Goal: Entertainment & Leisure: Consume media (video, audio)

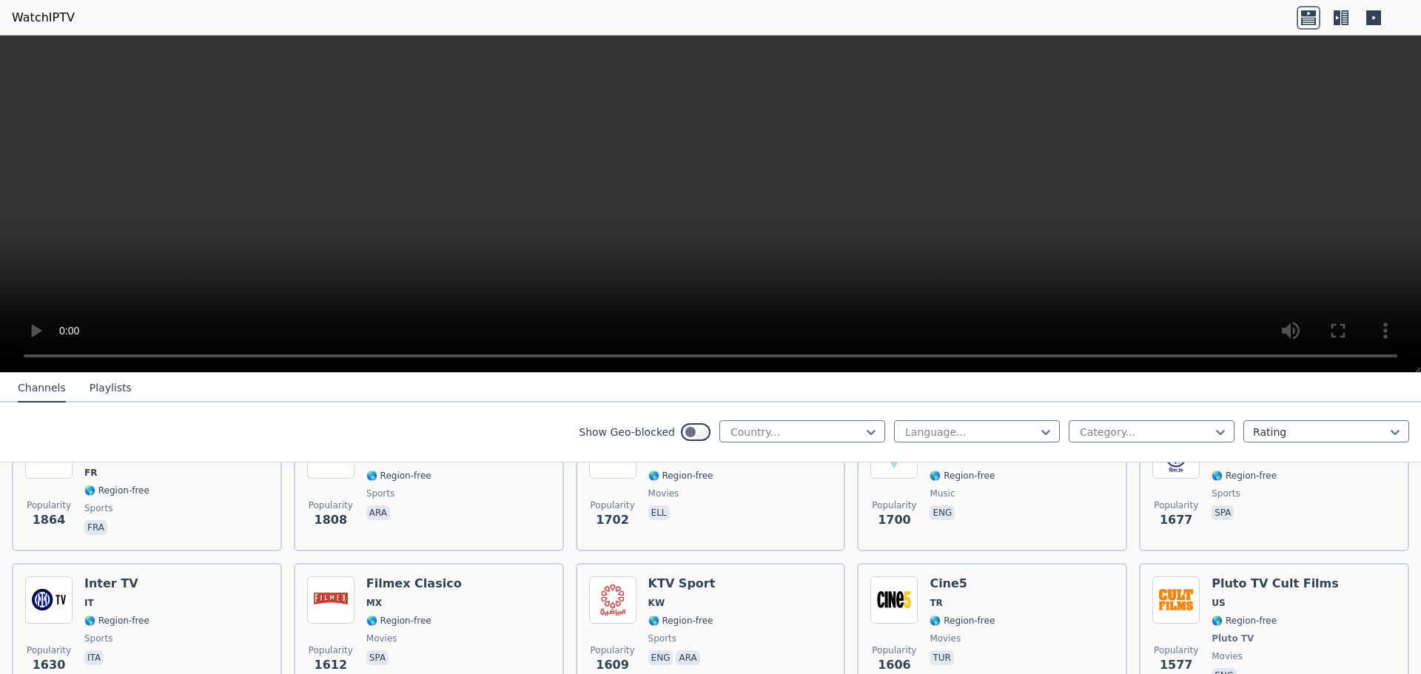
scroll to position [962, 0]
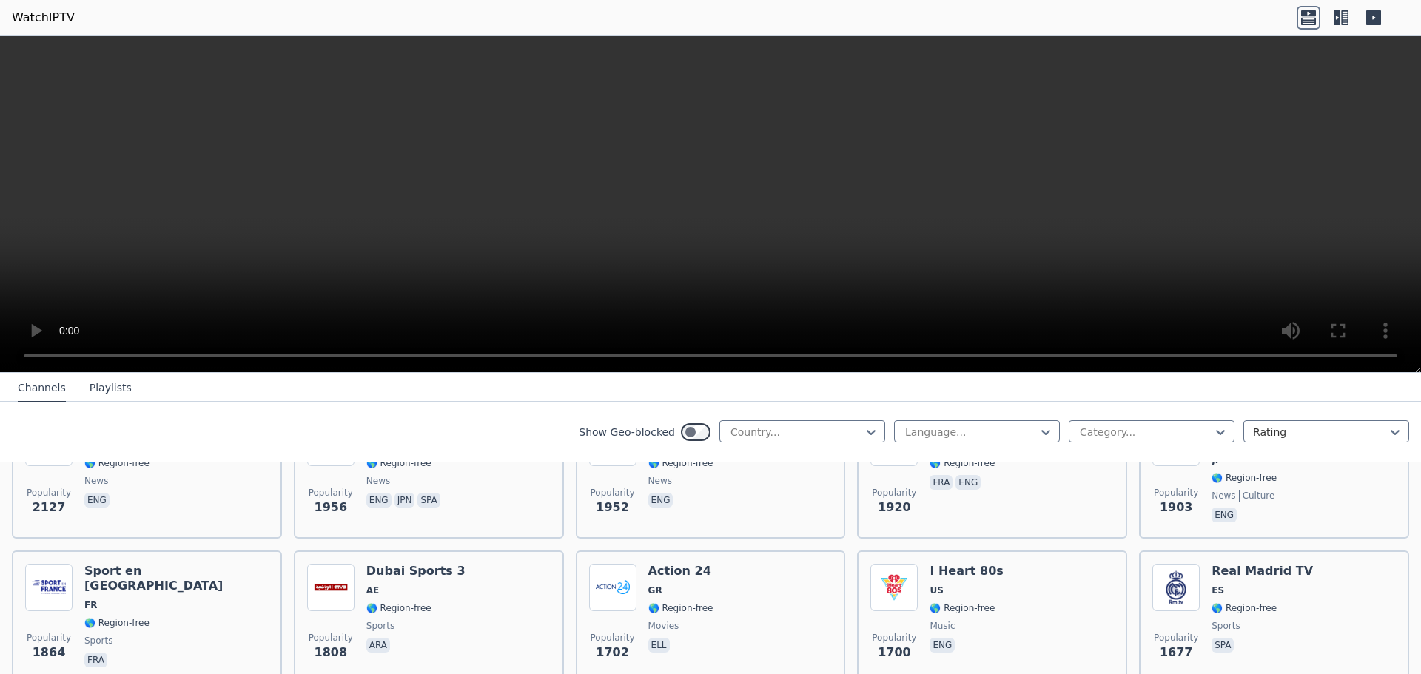
click at [101, 395] on button "Playlists" at bounding box center [111, 389] width 42 height 28
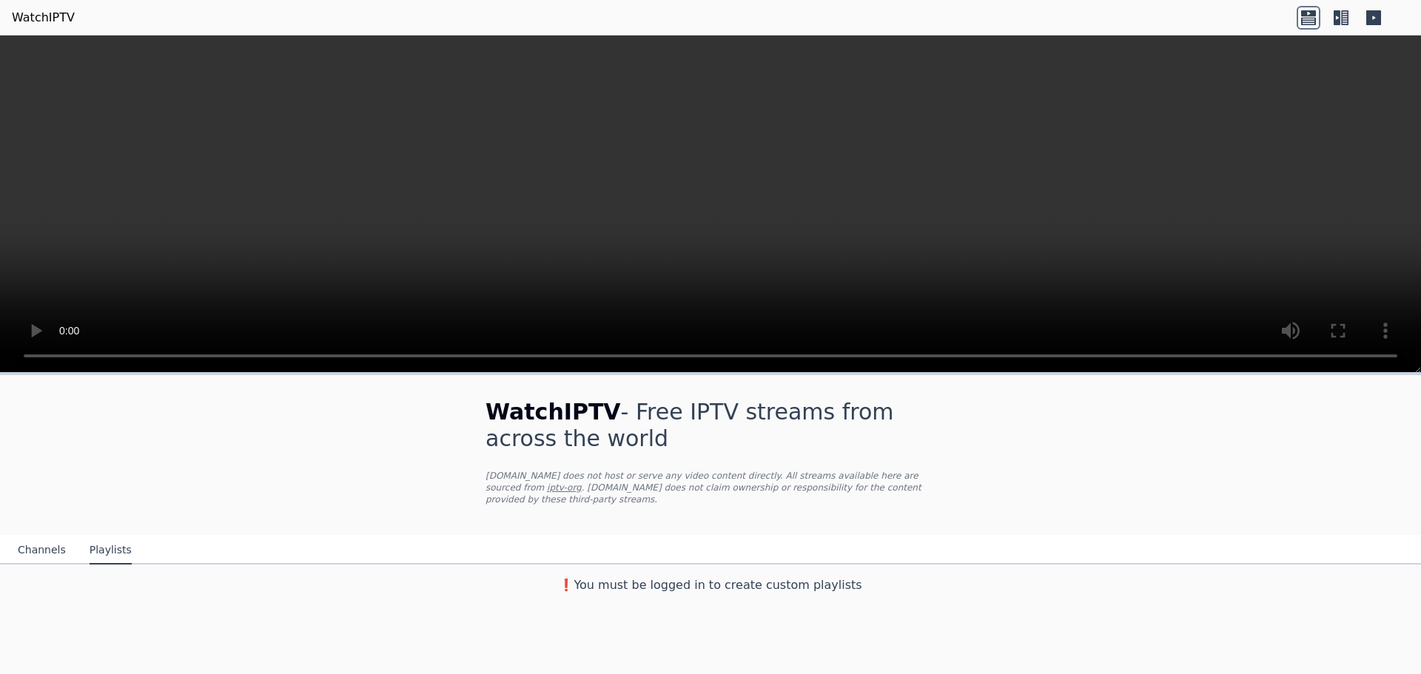
scroll to position [0, 0]
click at [61, 545] on button "Channels" at bounding box center [42, 551] width 48 height 28
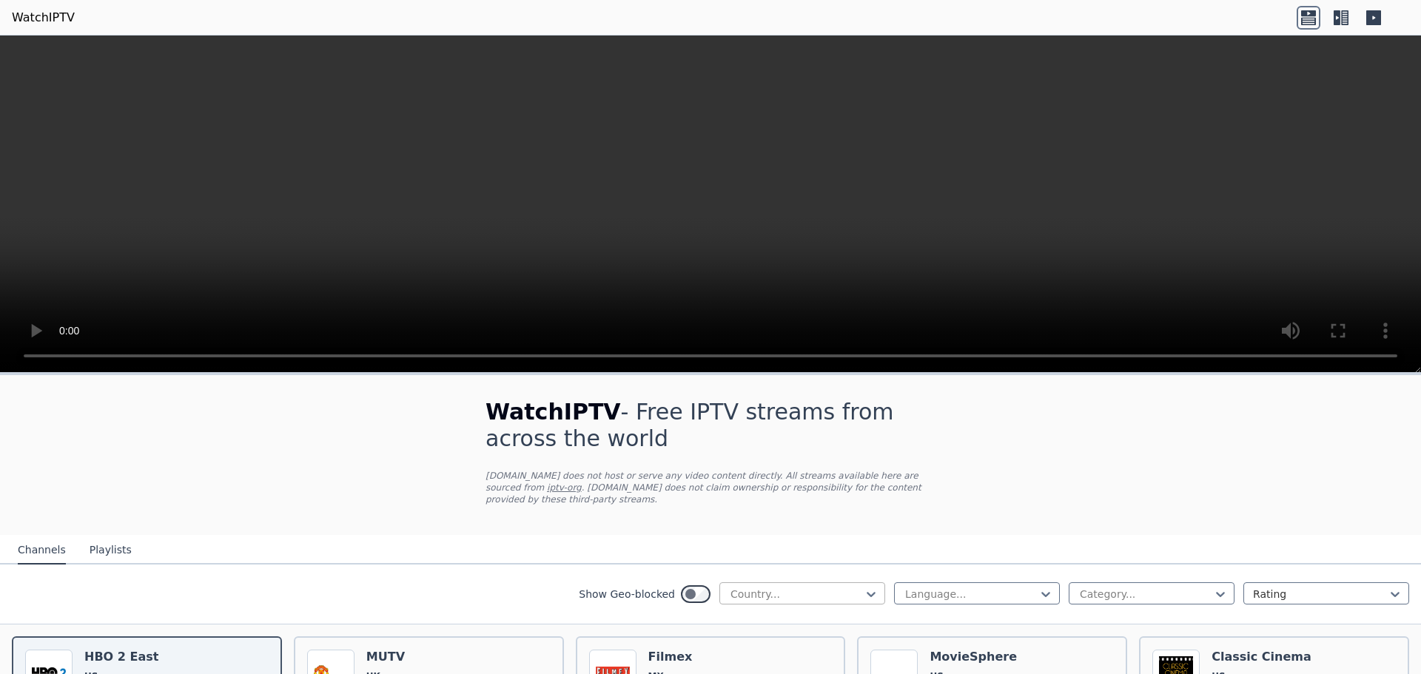
click at [763, 600] on div at bounding box center [796, 594] width 135 height 15
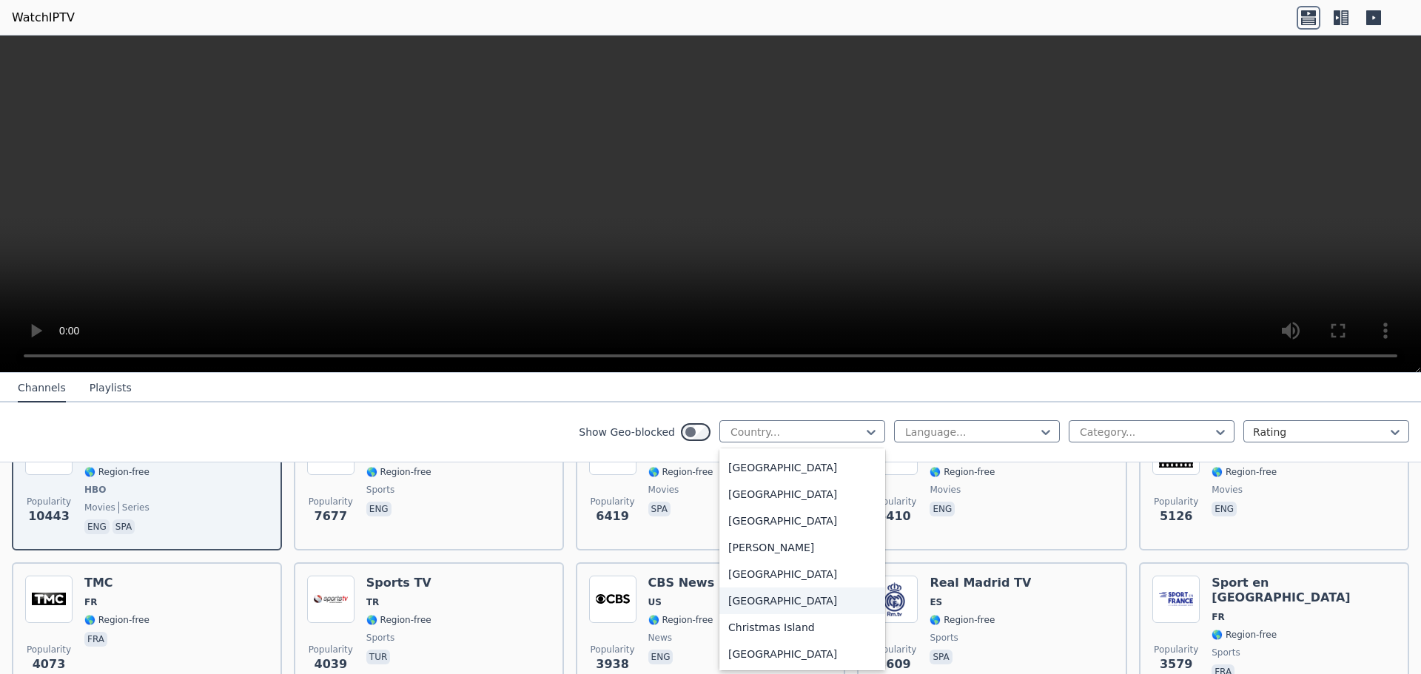
scroll to position [814, 0]
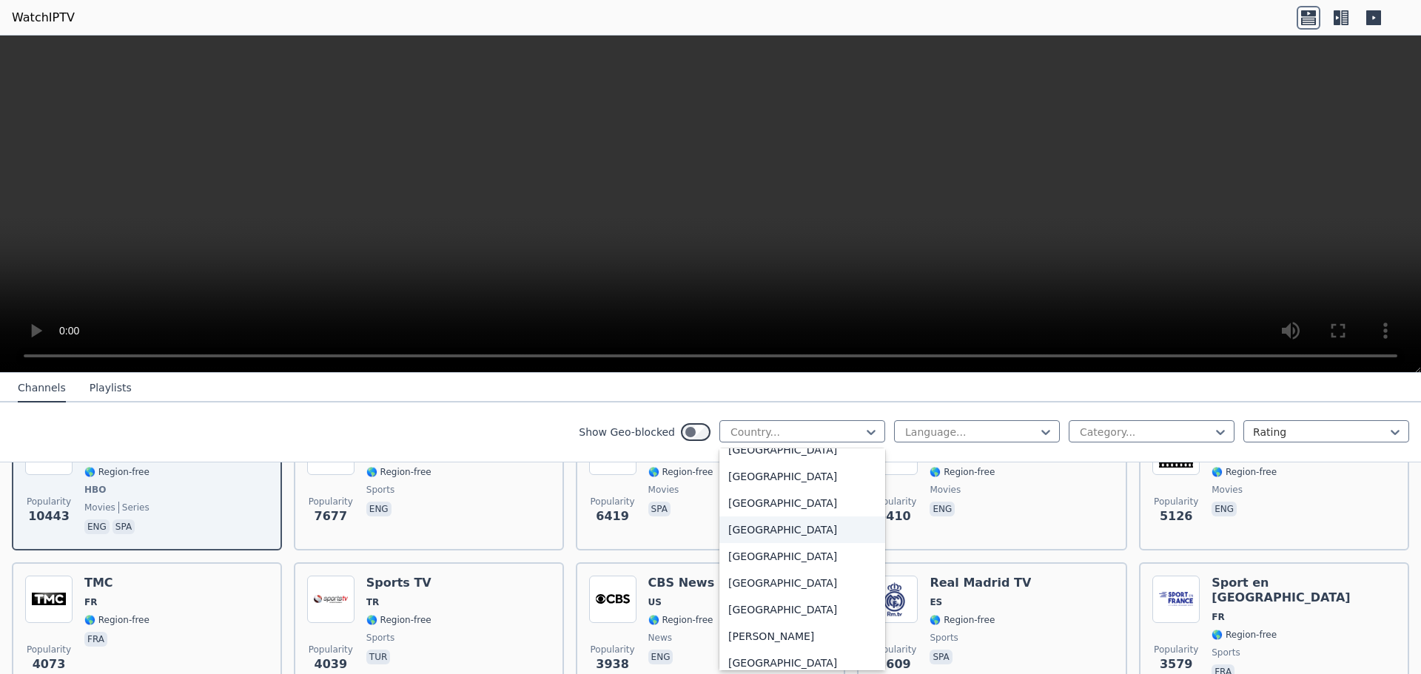
click at [770, 531] on div "[GEOGRAPHIC_DATA]" at bounding box center [803, 530] width 166 height 27
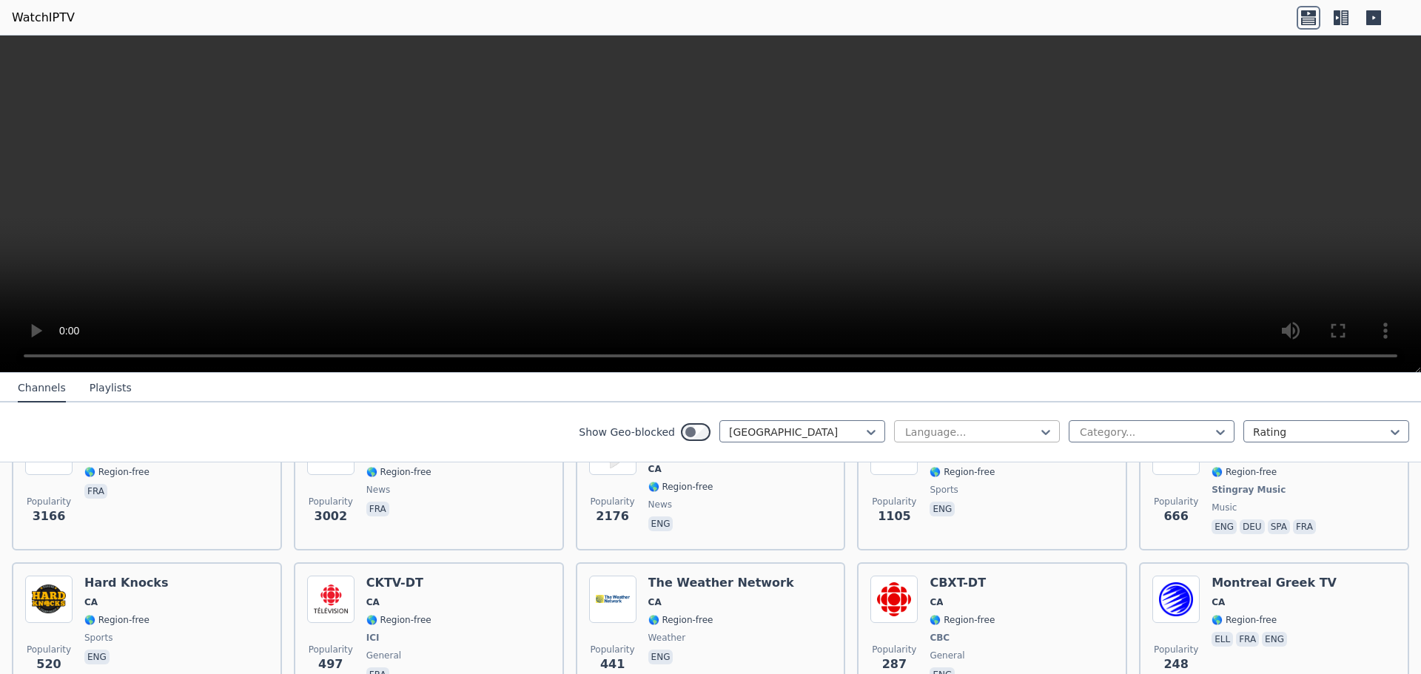
click at [983, 432] on div at bounding box center [971, 432] width 135 height 15
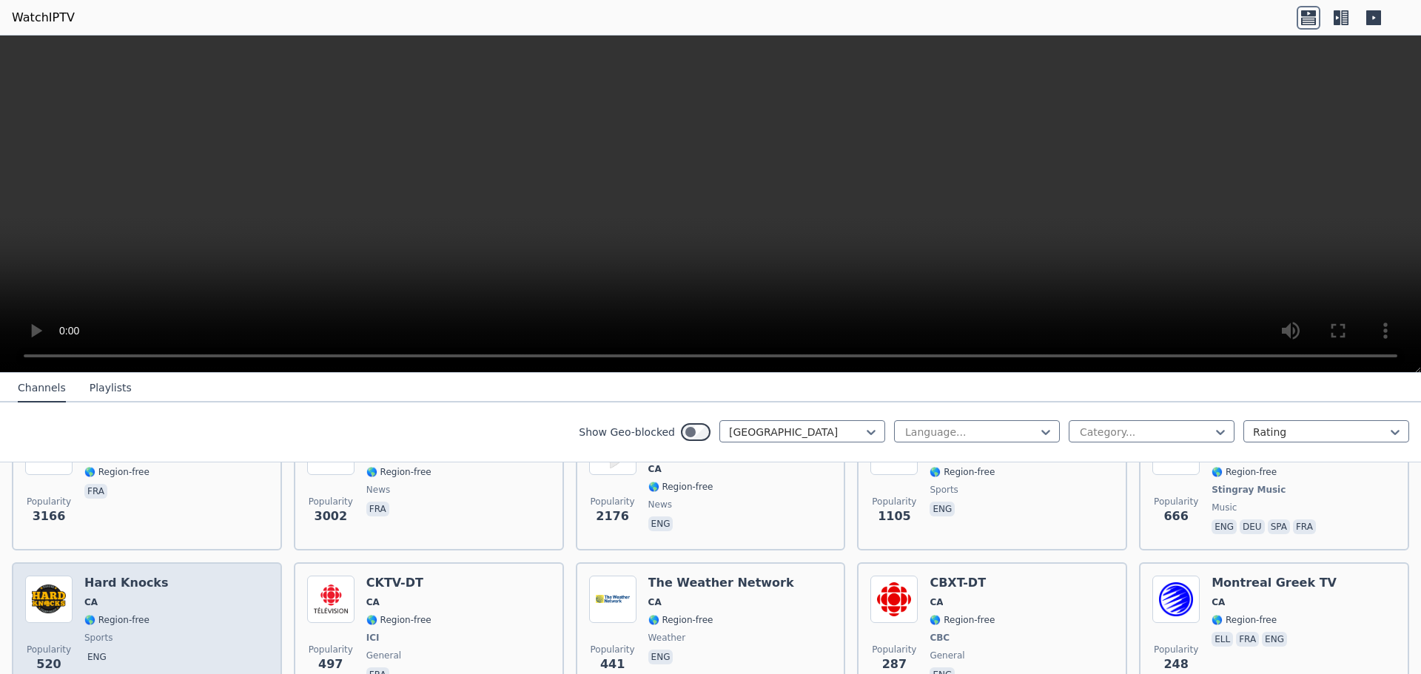
click at [178, 607] on div "Popularity 520 Hard Knocks CA 🌎 Region-free sports eng" at bounding box center [147, 631] width 244 height 110
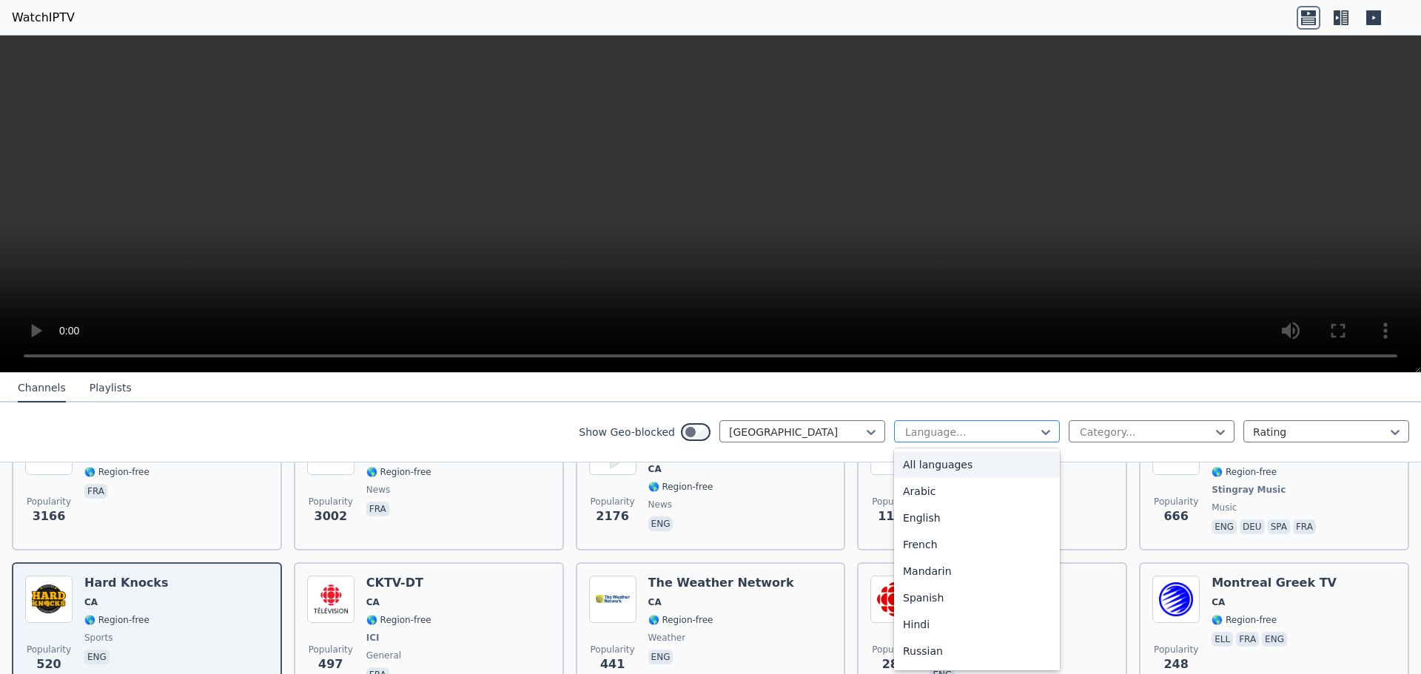
click at [956, 437] on div at bounding box center [971, 432] width 135 height 15
click at [952, 521] on div "English" at bounding box center [977, 518] width 166 height 27
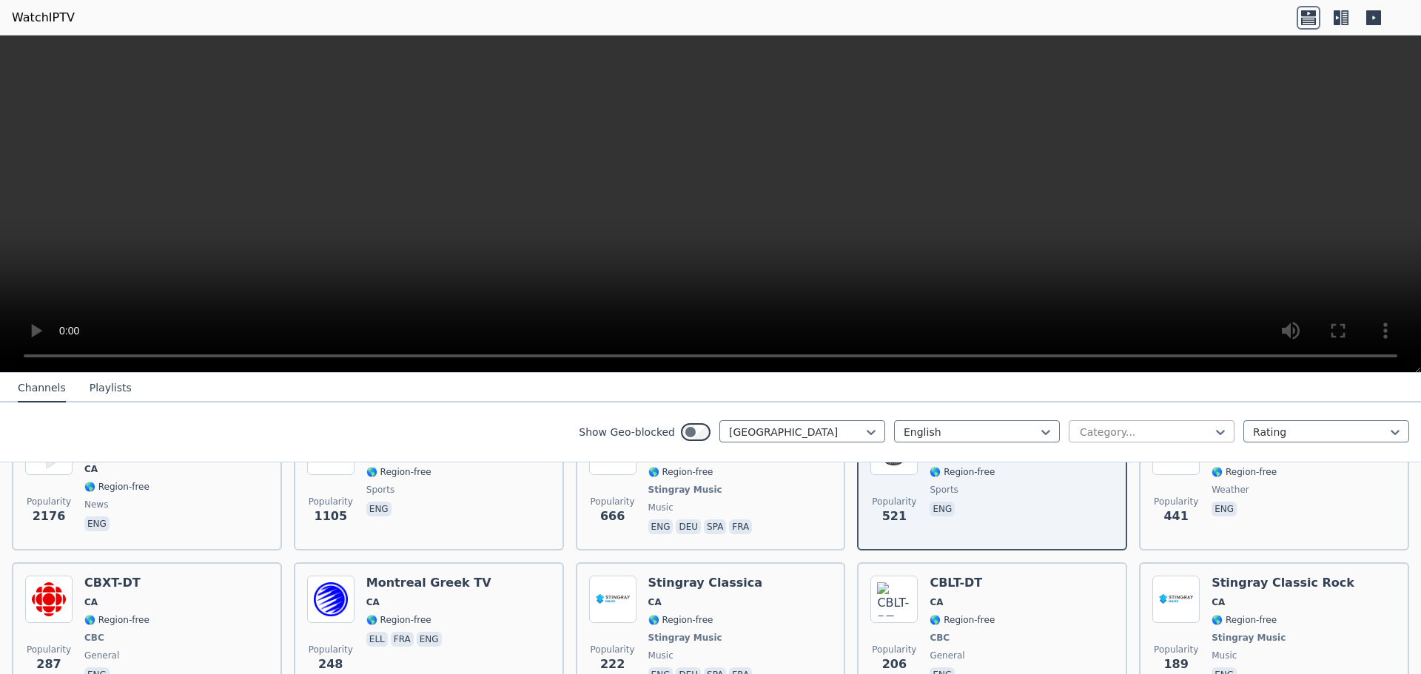
click at [1136, 432] on div at bounding box center [1146, 432] width 135 height 15
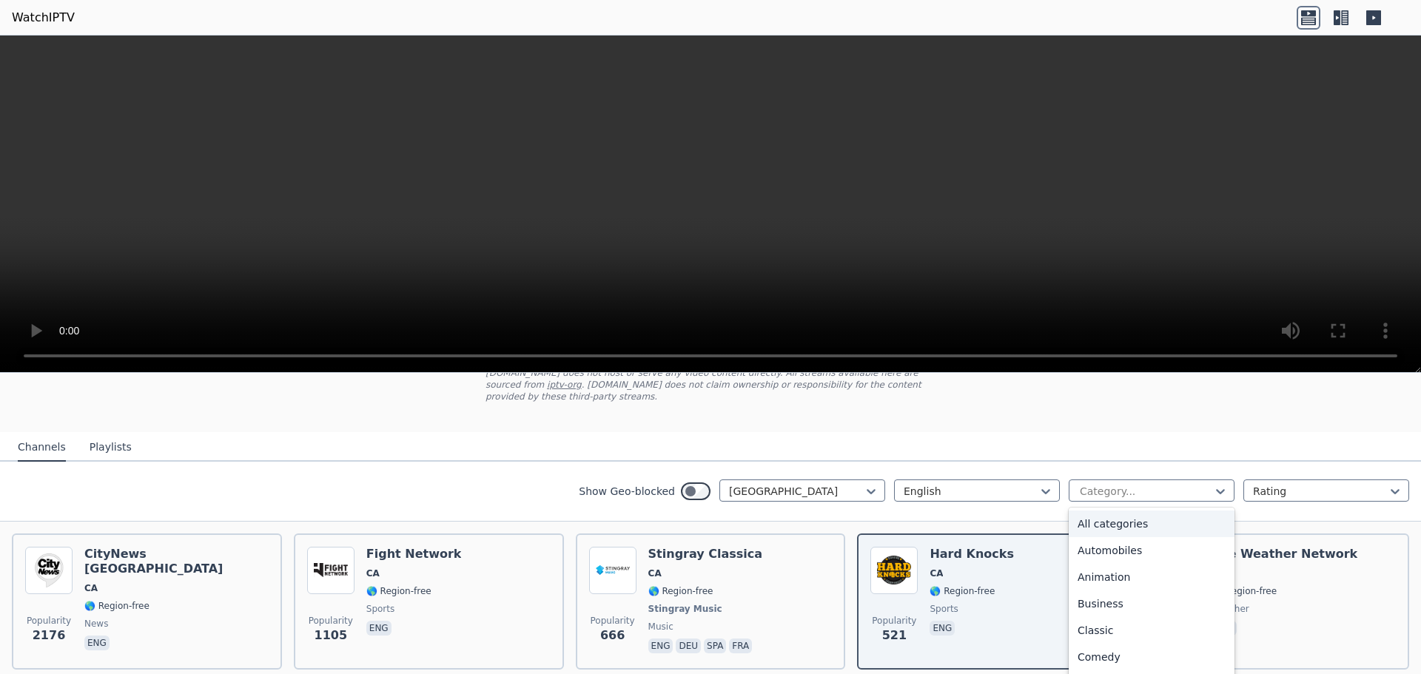
scroll to position [74, 0]
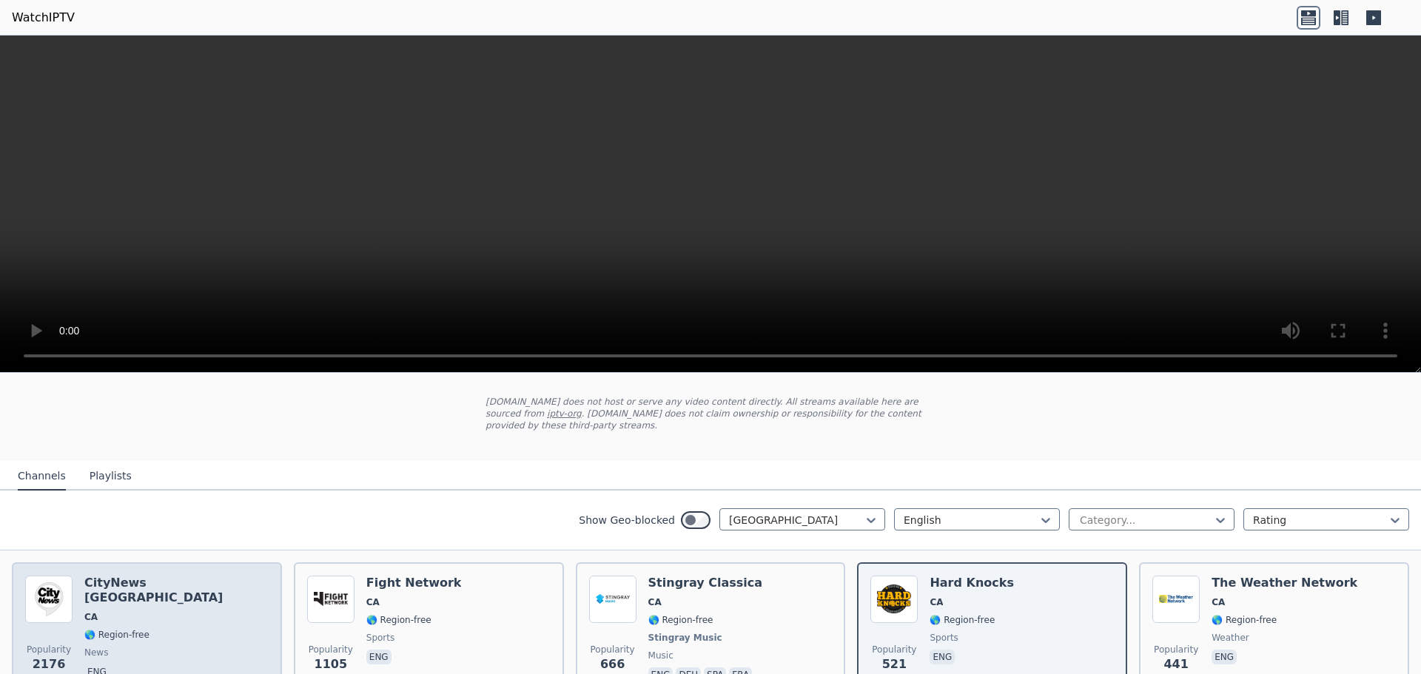
click at [152, 611] on span "CA" at bounding box center [176, 617] width 184 height 12
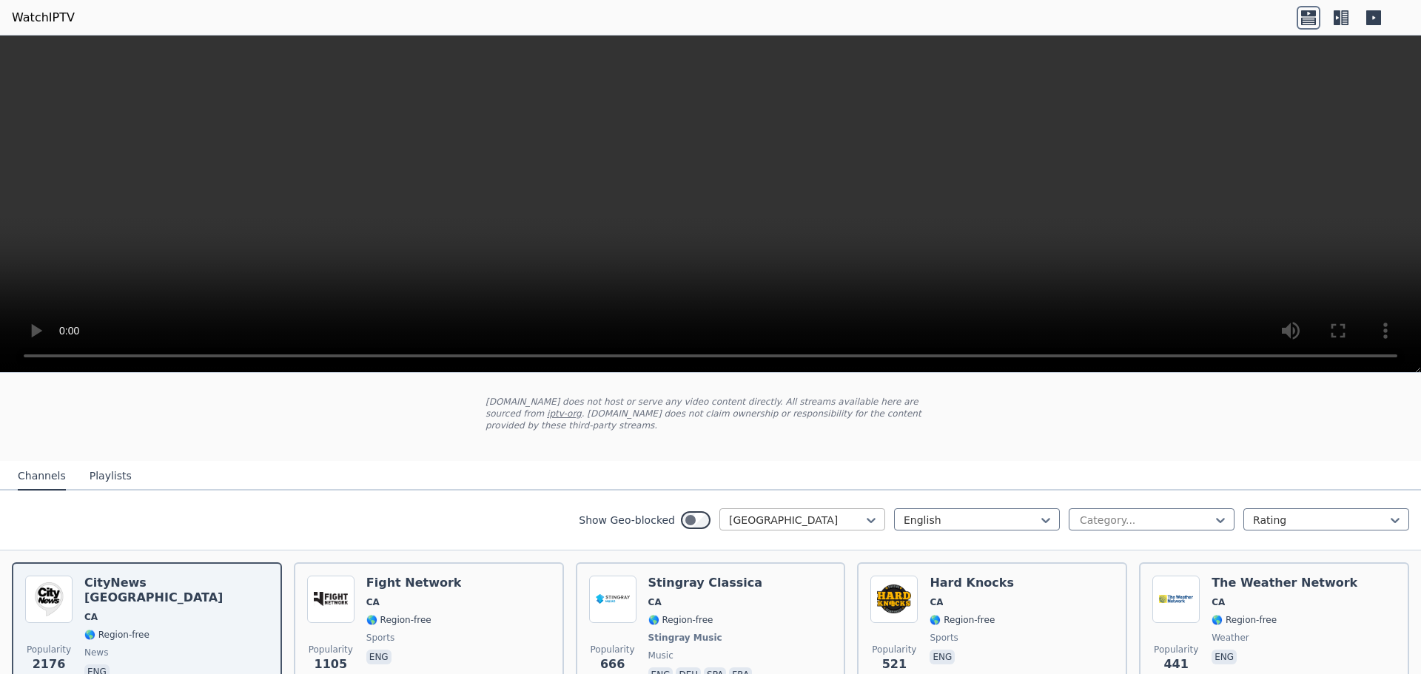
click at [785, 520] on div at bounding box center [796, 520] width 135 height 15
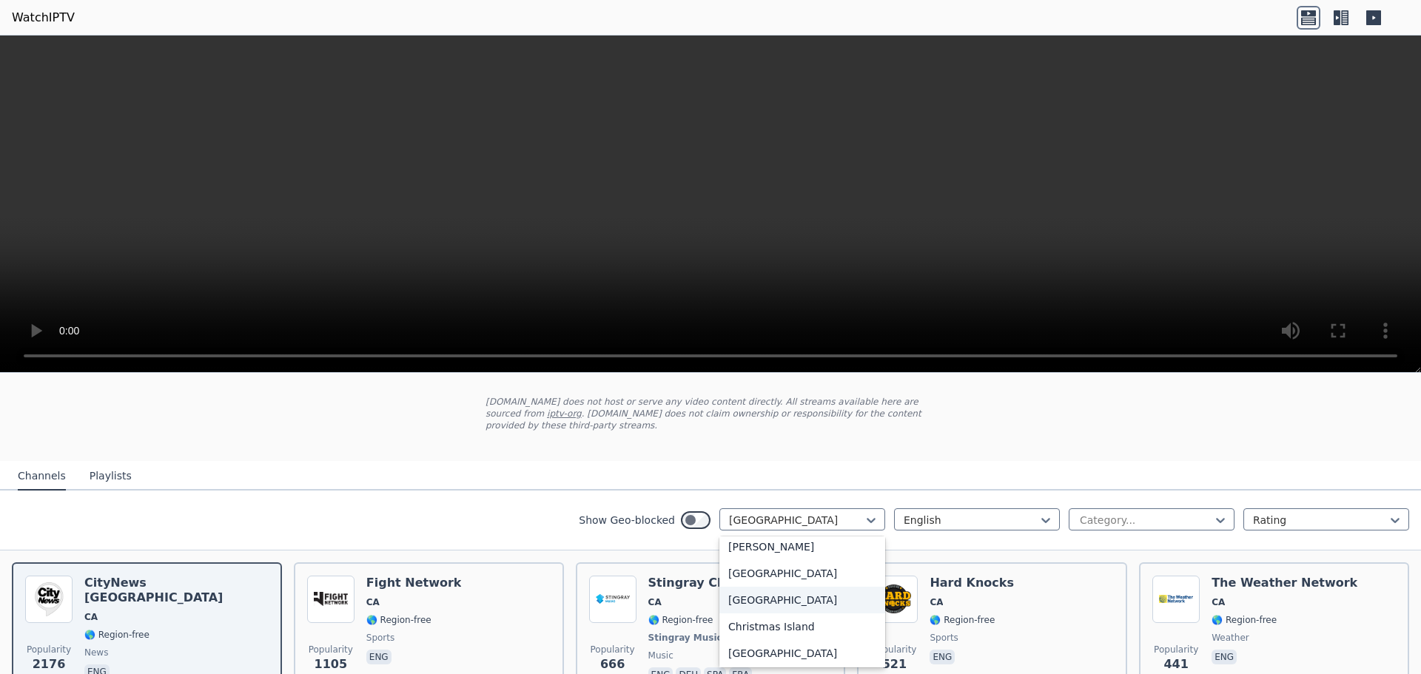
click at [766, 603] on div "[GEOGRAPHIC_DATA]" at bounding box center [803, 600] width 166 height 27
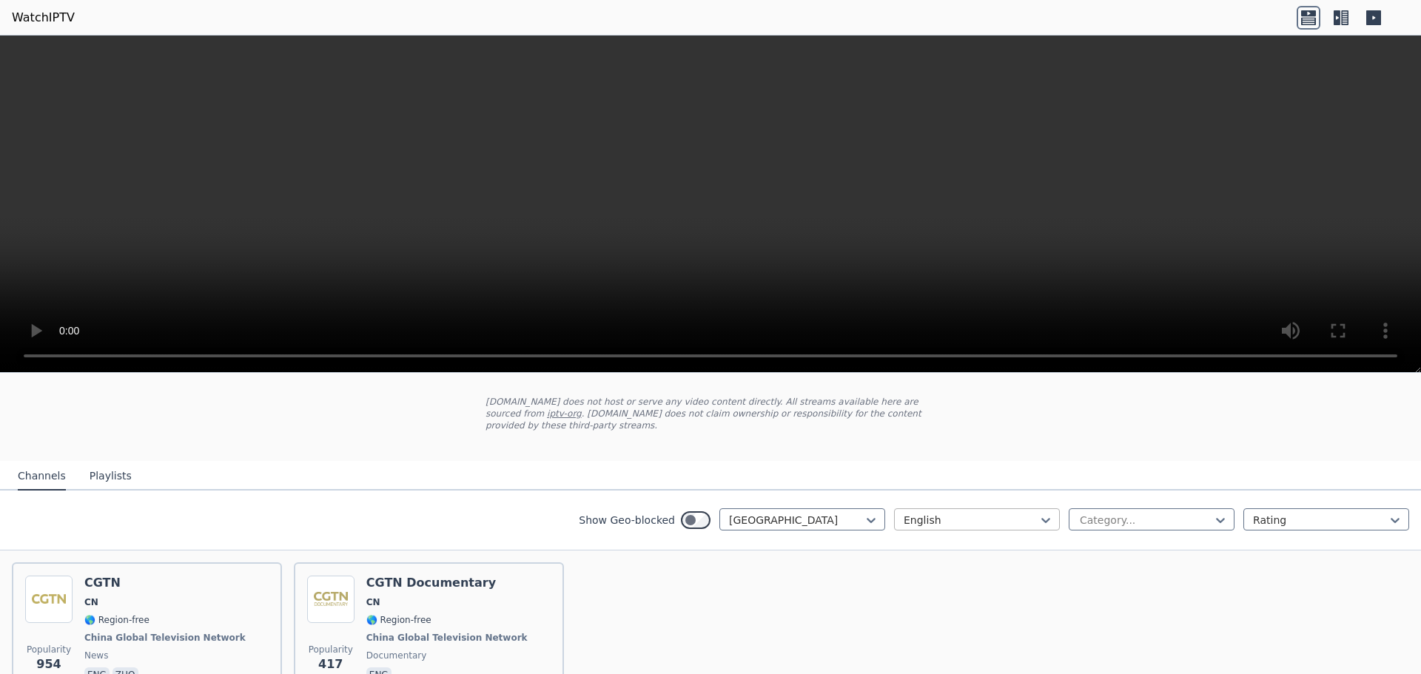
click at [960, 526] on div at bounding box center [971, 520] width 135 height 15
click at [964, 554] on div "All languages" at bounding box center [977, 553] width 166 height 27
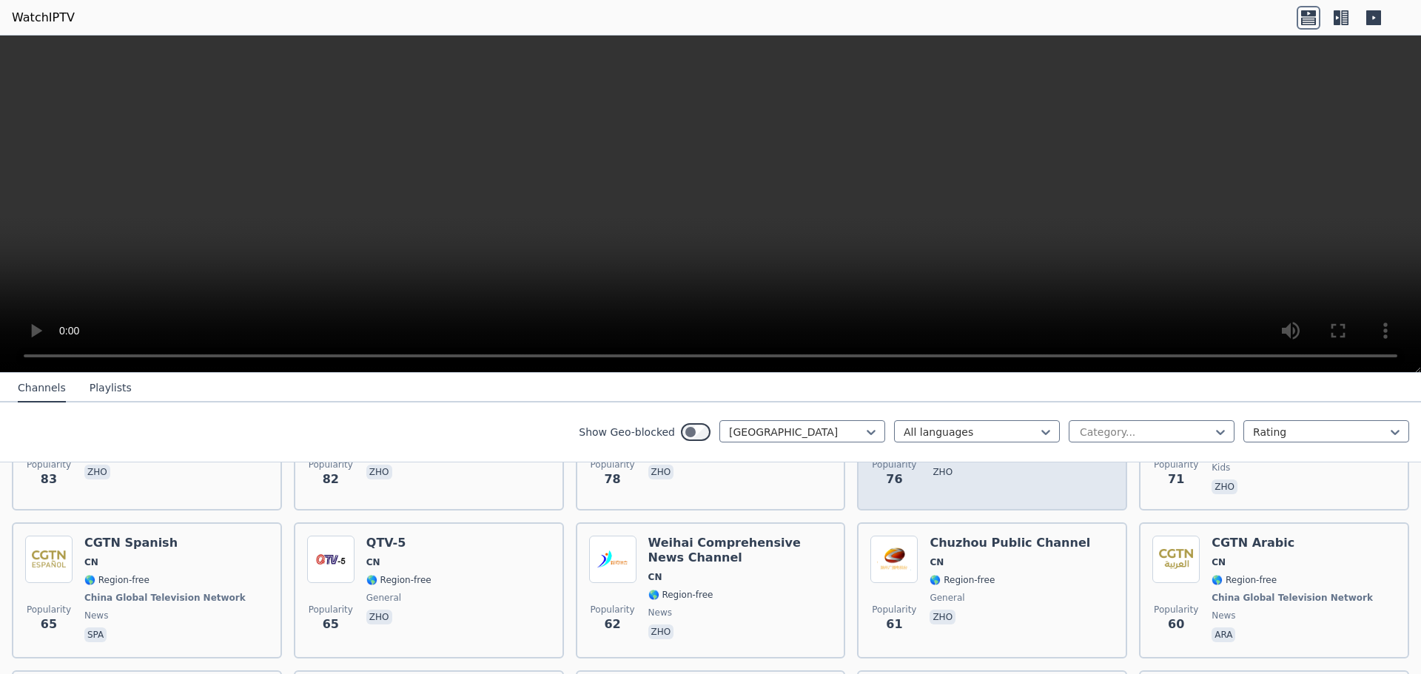
scroll to position [814, 0]
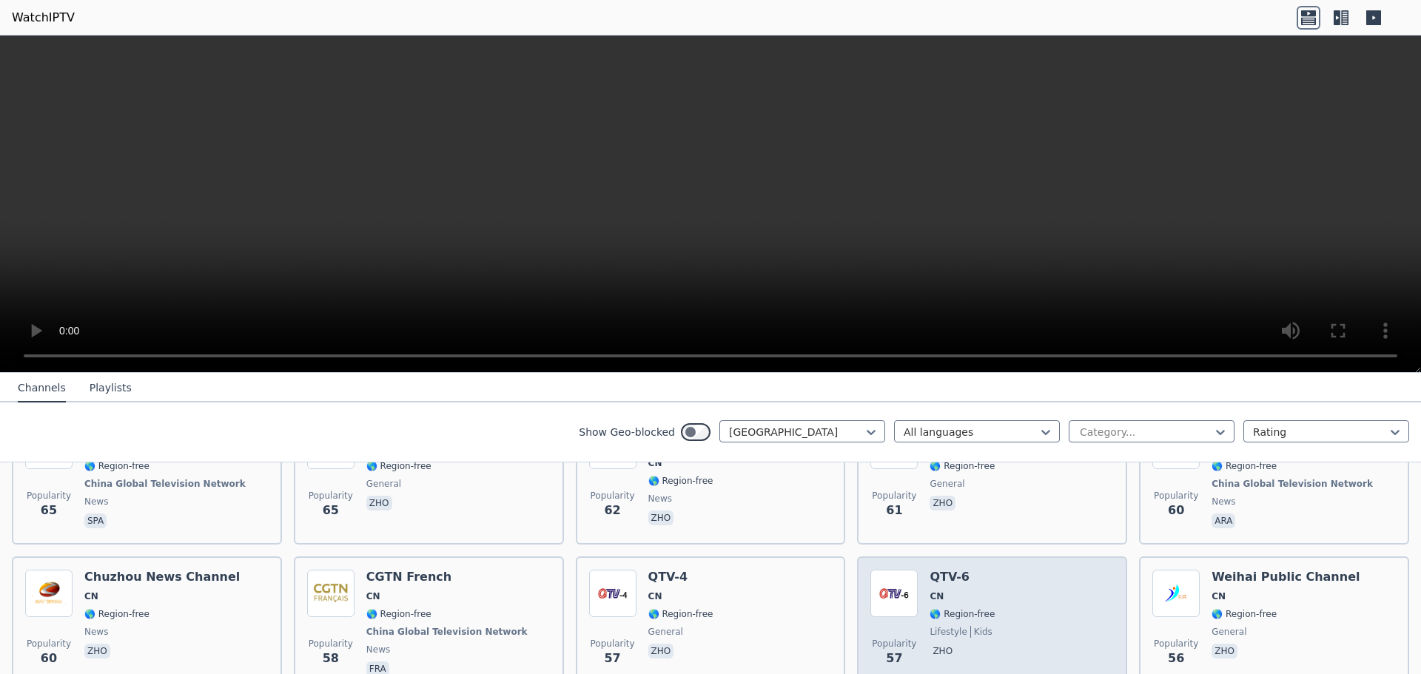
click at [948, 632] on span "lifestyle" at bounding box center [948, 632] width 37 height 12
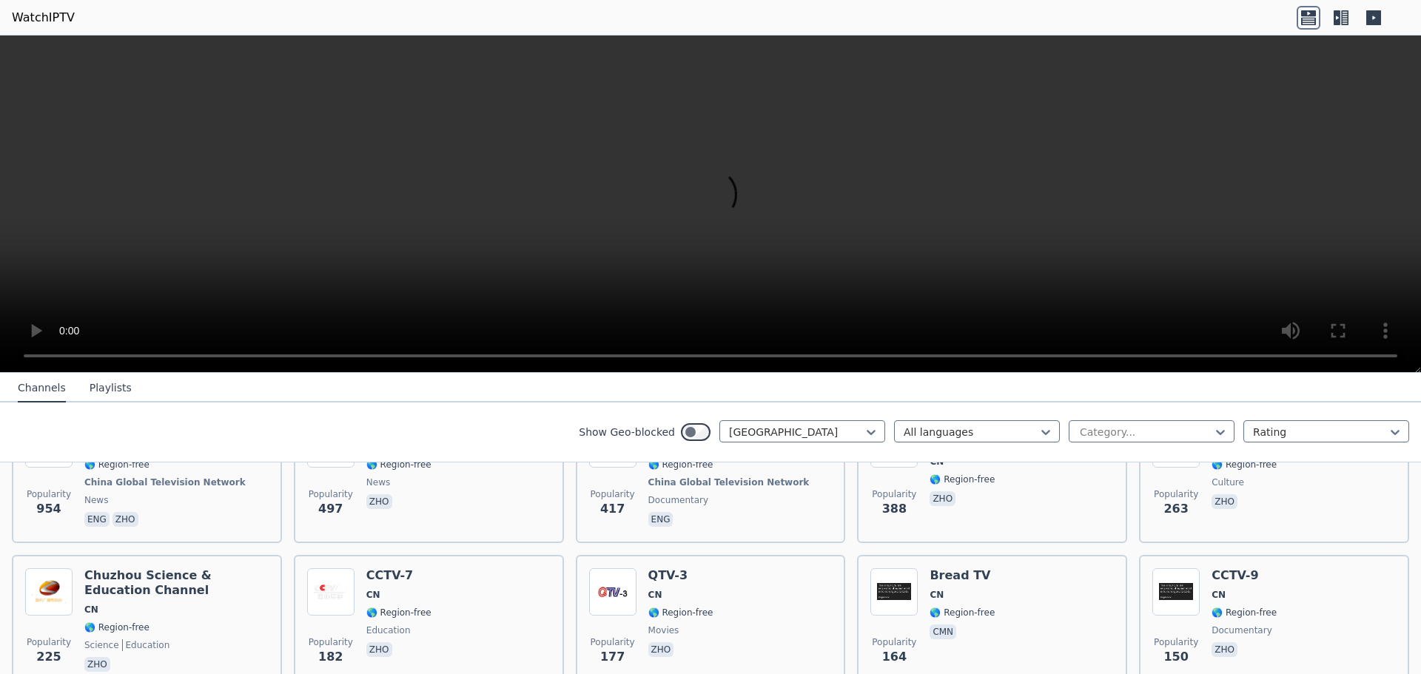
scroll to position [155, 0]
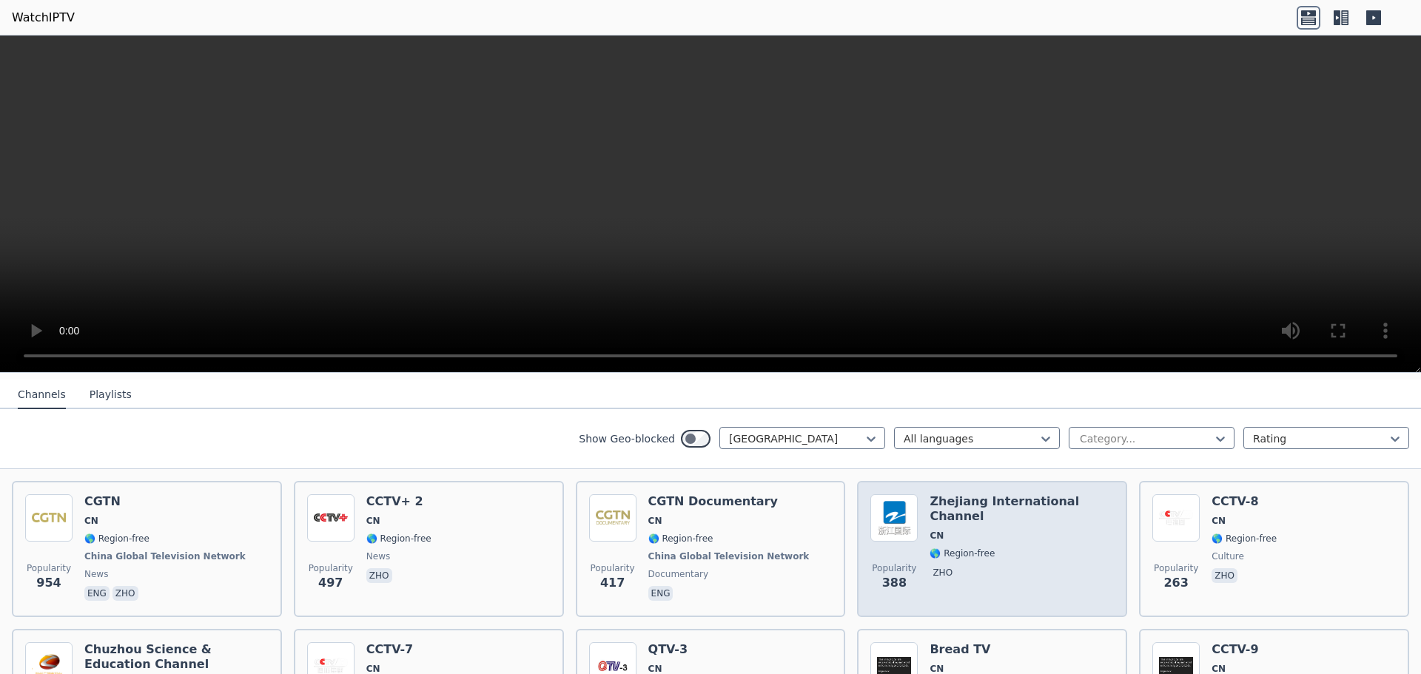
click at [993, 578] on span "zho" at bounding box center [1022, 575] width 184 height 18
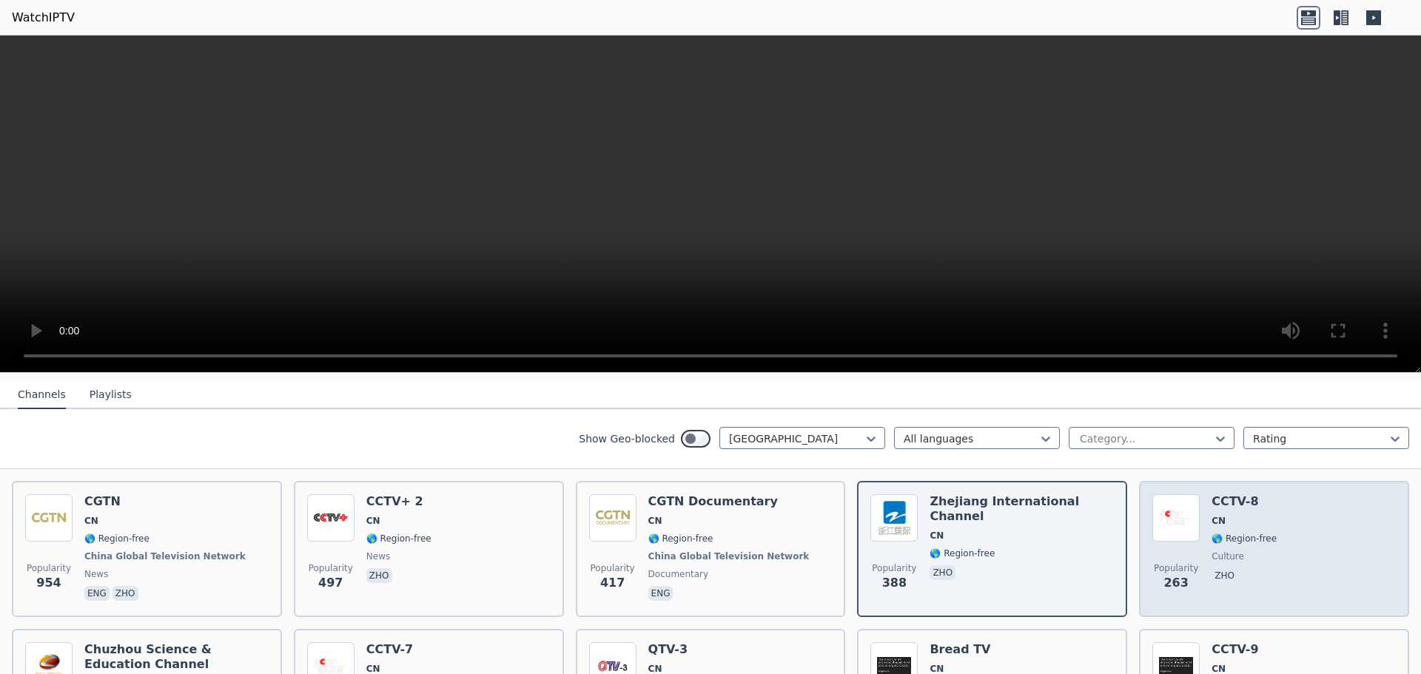
click at [1242, 569] on span "zho" at bounding box center [1244, 578] width 65 height 18
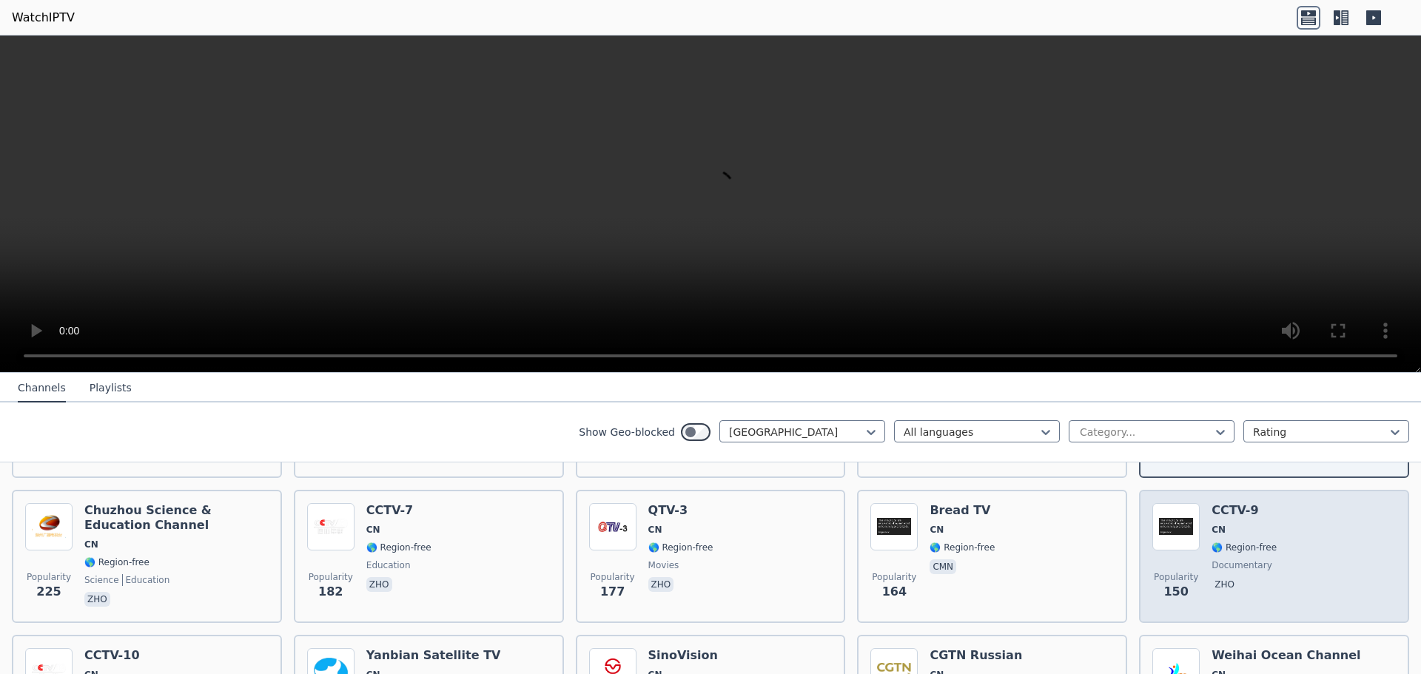
scroll to position [303, 0]
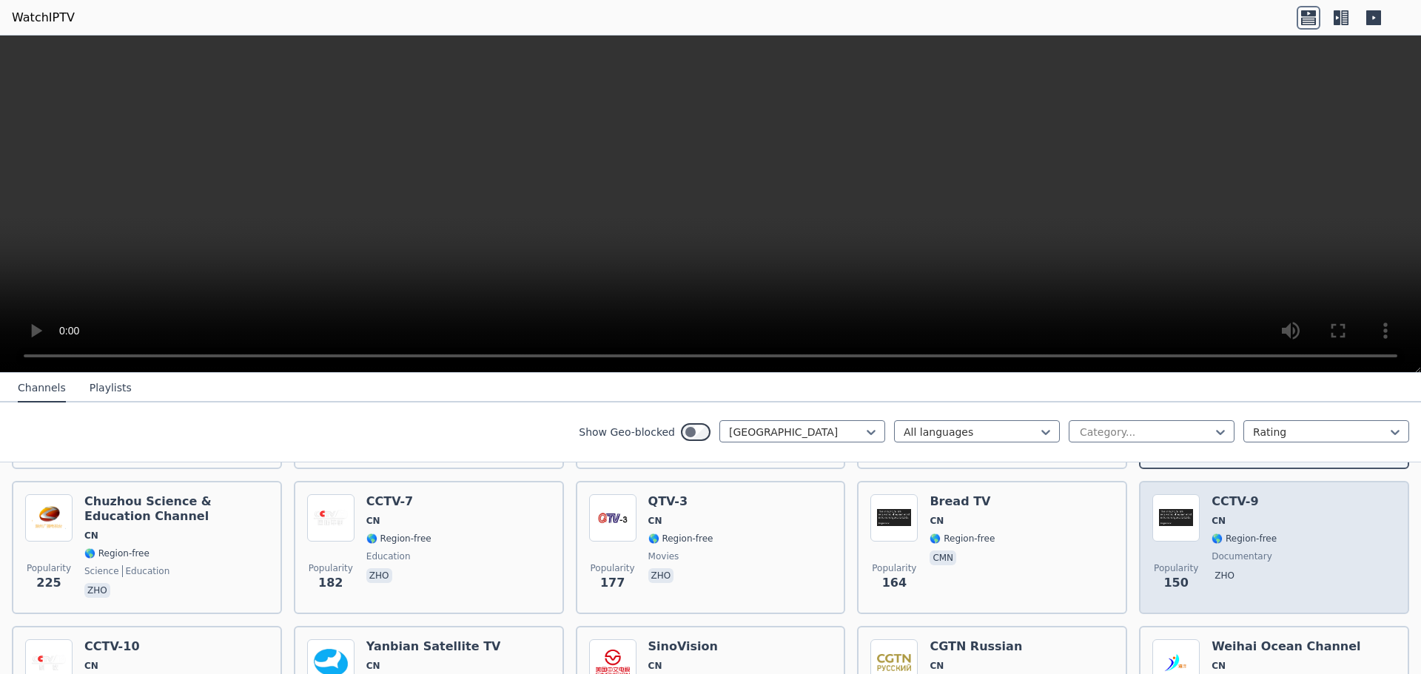
click at [1221, 557] on span "documentary" at bounding box center [1242, 557] width 61 height 12
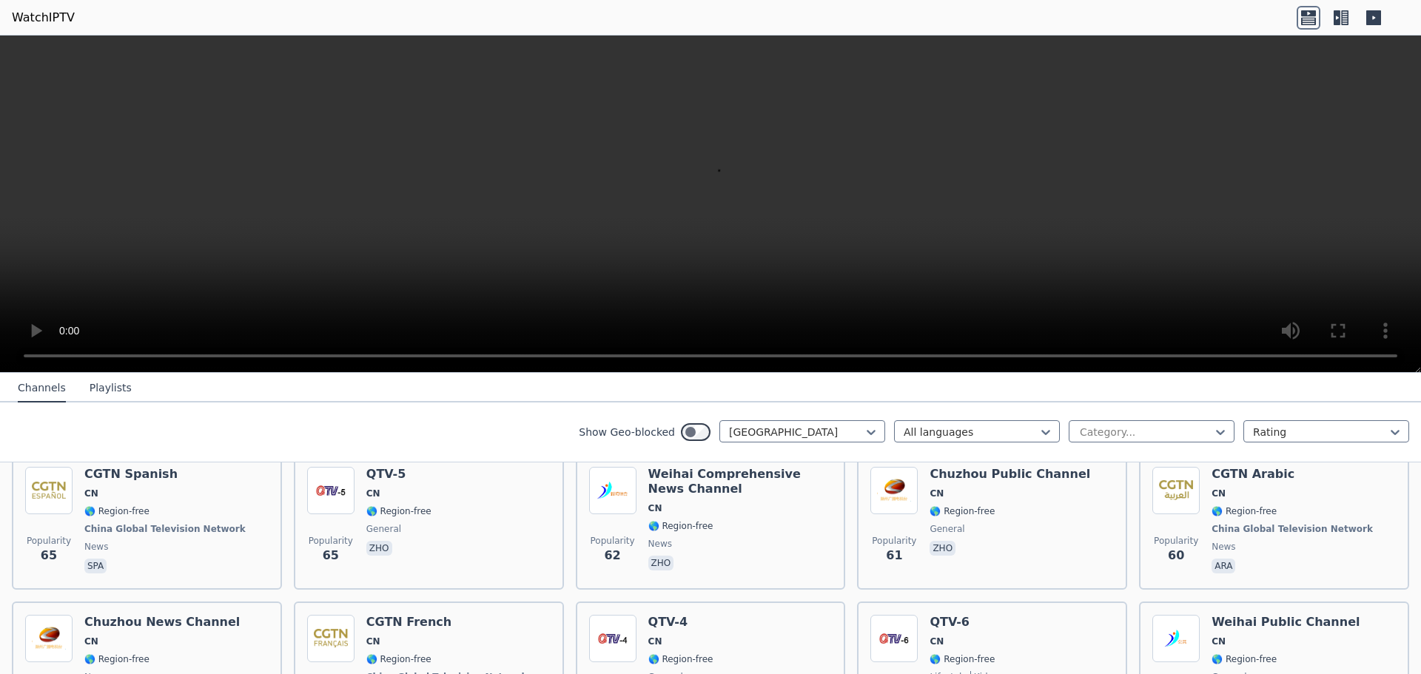
scroll to position [895, 0]
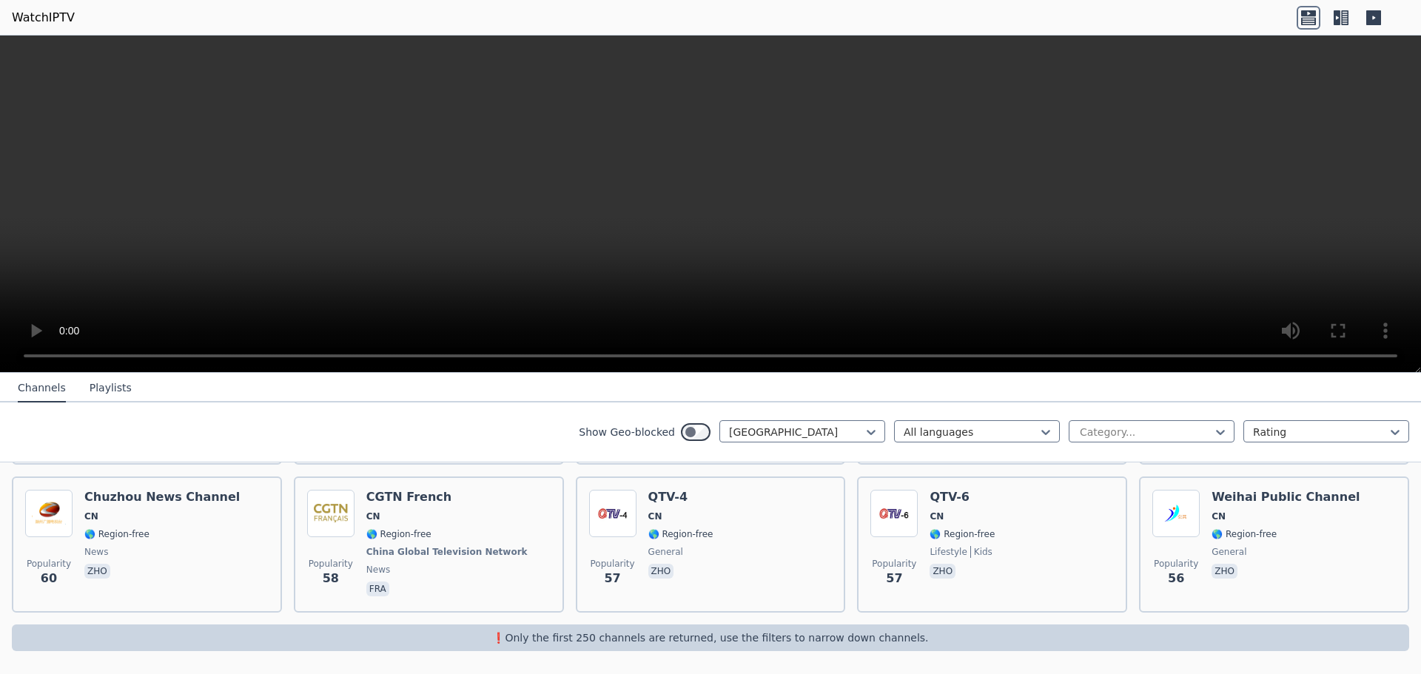
click at [101, 392] on button "Playlists" at bounding box center [111, 389] width 42 height 28
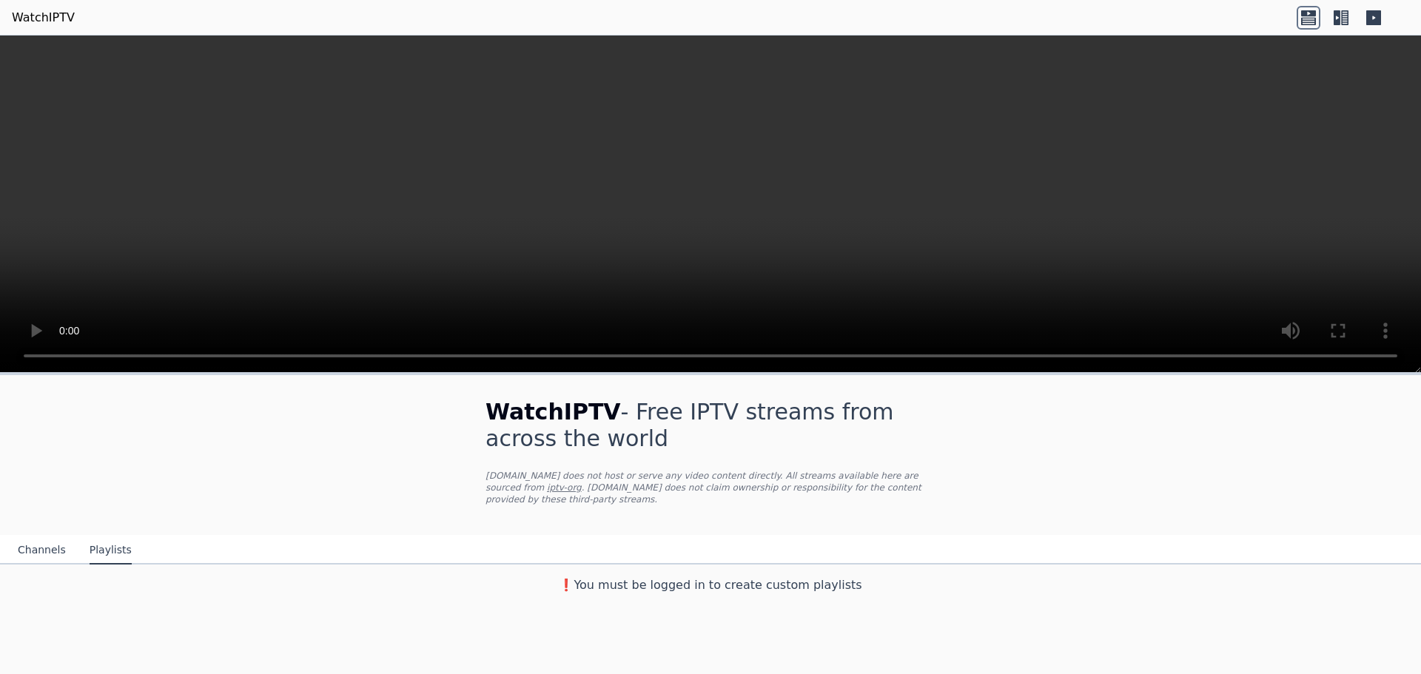
scroll to position [0, 0]
click at [48, 553] on button "Channels" at bounding box center [42, 551] width 48 height 28
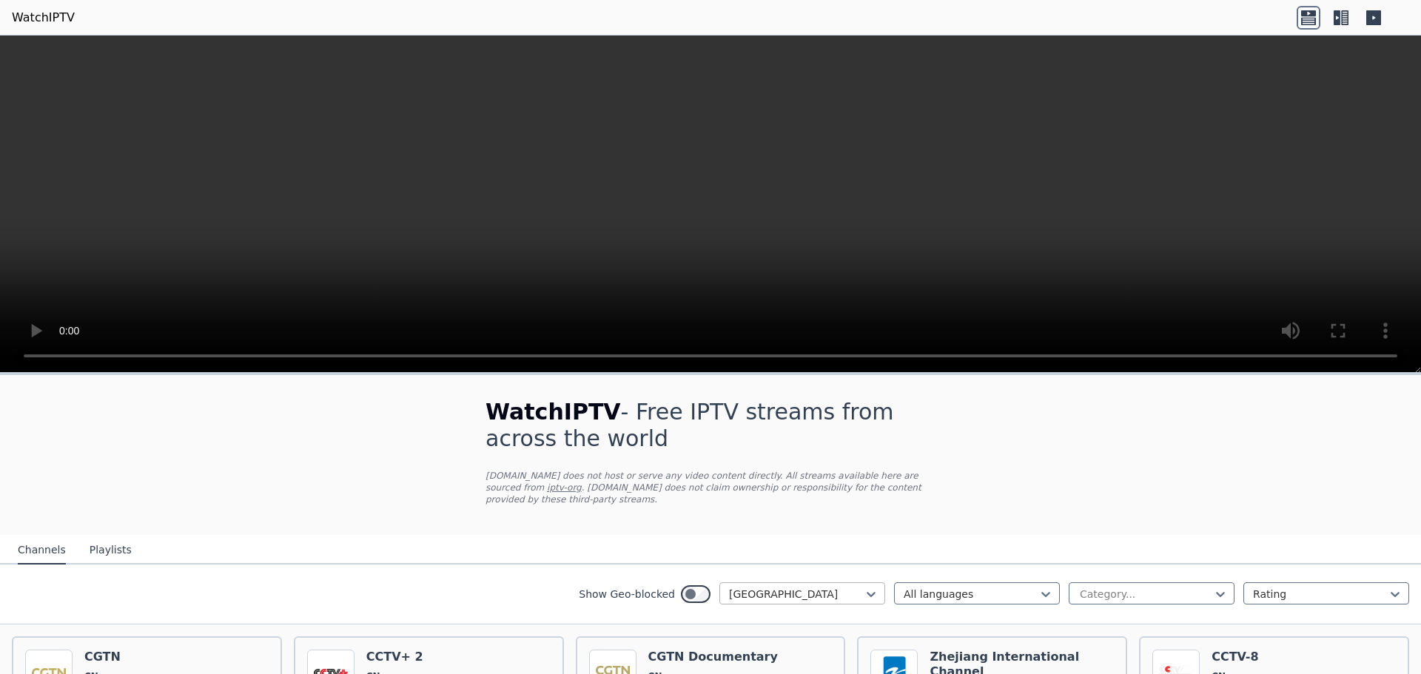
click at [786, 603] on div "[GEOGRAPHIC_DATA]" at bounding box center [803, 594] width 166 height 22
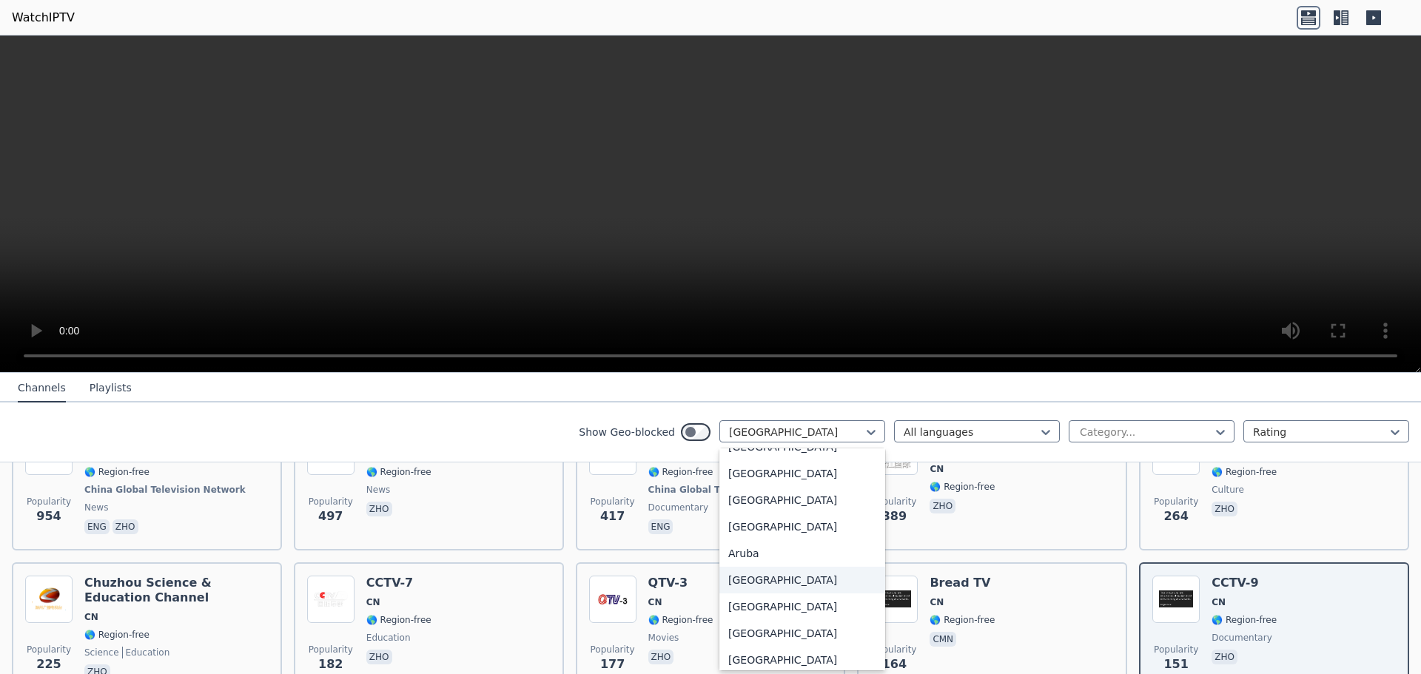
scroll to position [148, 0]
click at [772, 560] on div "[GEOGRAPHIC_DATA]" at bounding box center [803, 556] width 166 height 27
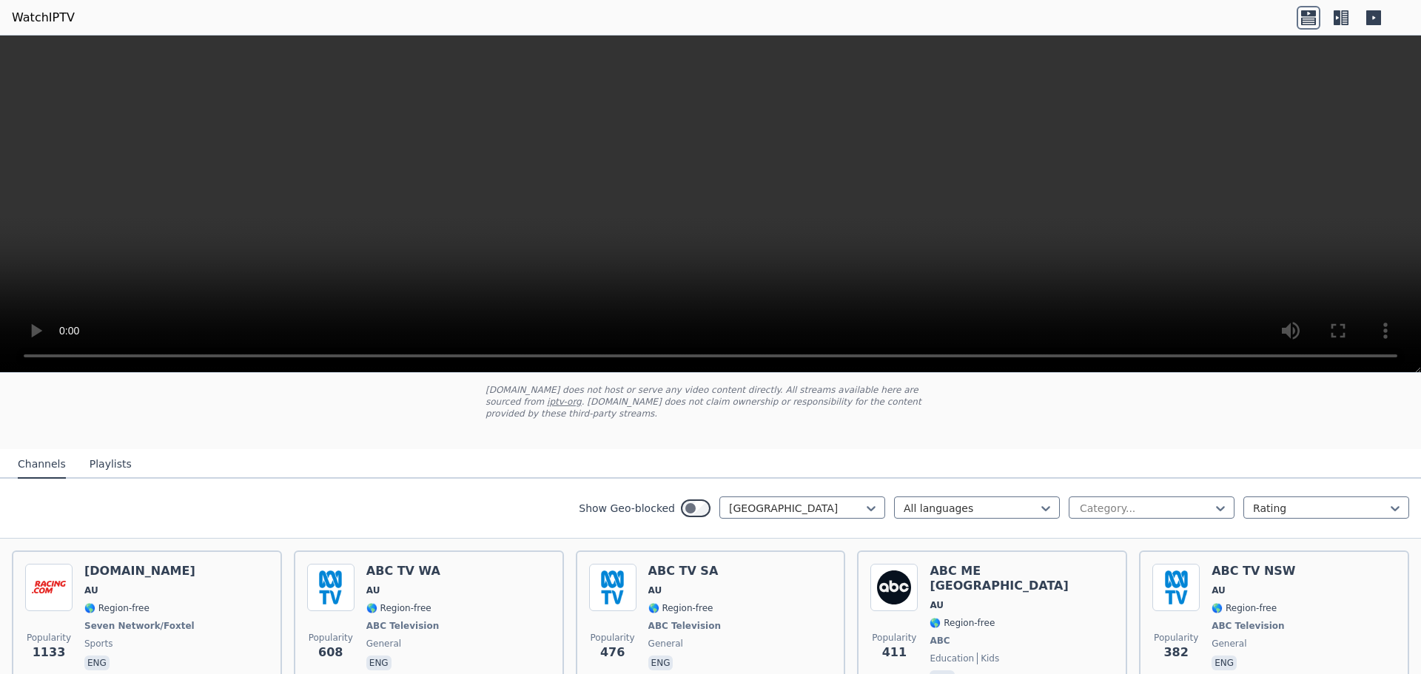
scroll to position [74, 0]
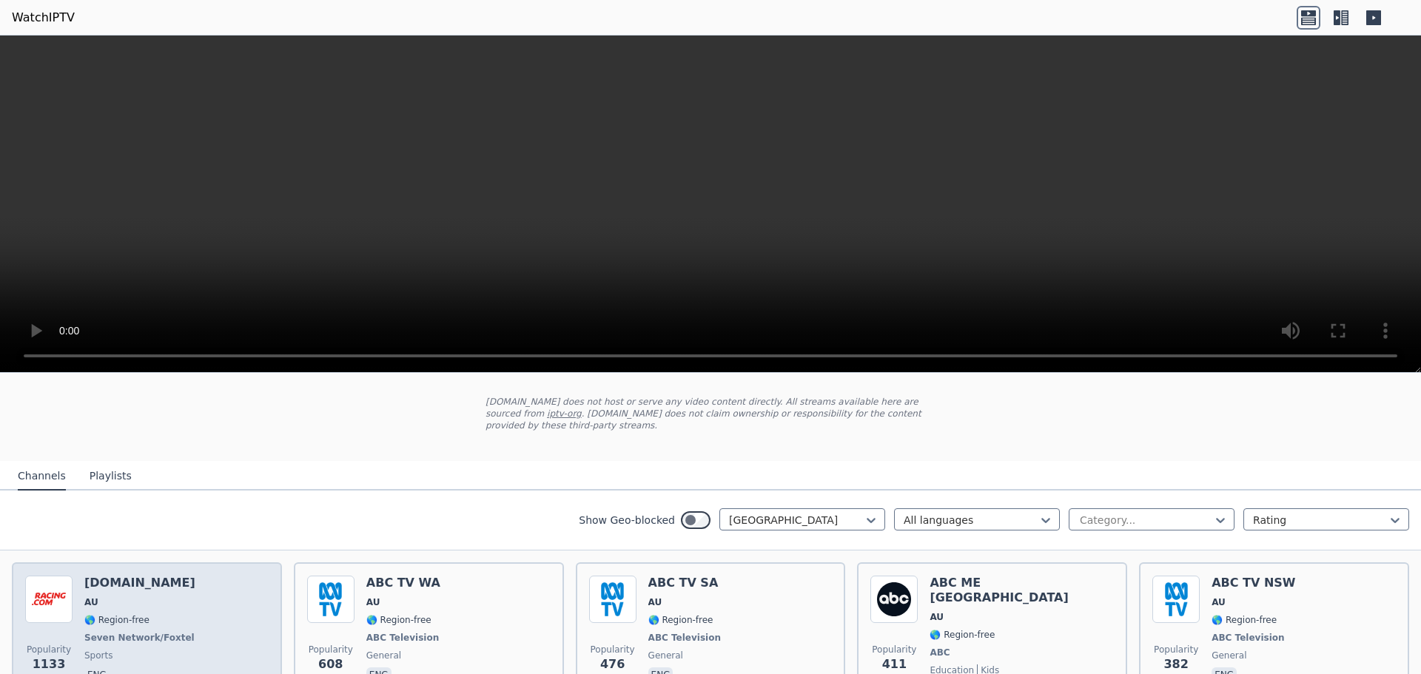
click at [191, 603] on div "Popularity 1133 [DOMAIN_NAME] AU 🌎 Region-free Seven Network/Foxtel sports eng" at bounding box center [147, 638] width 244 height 124
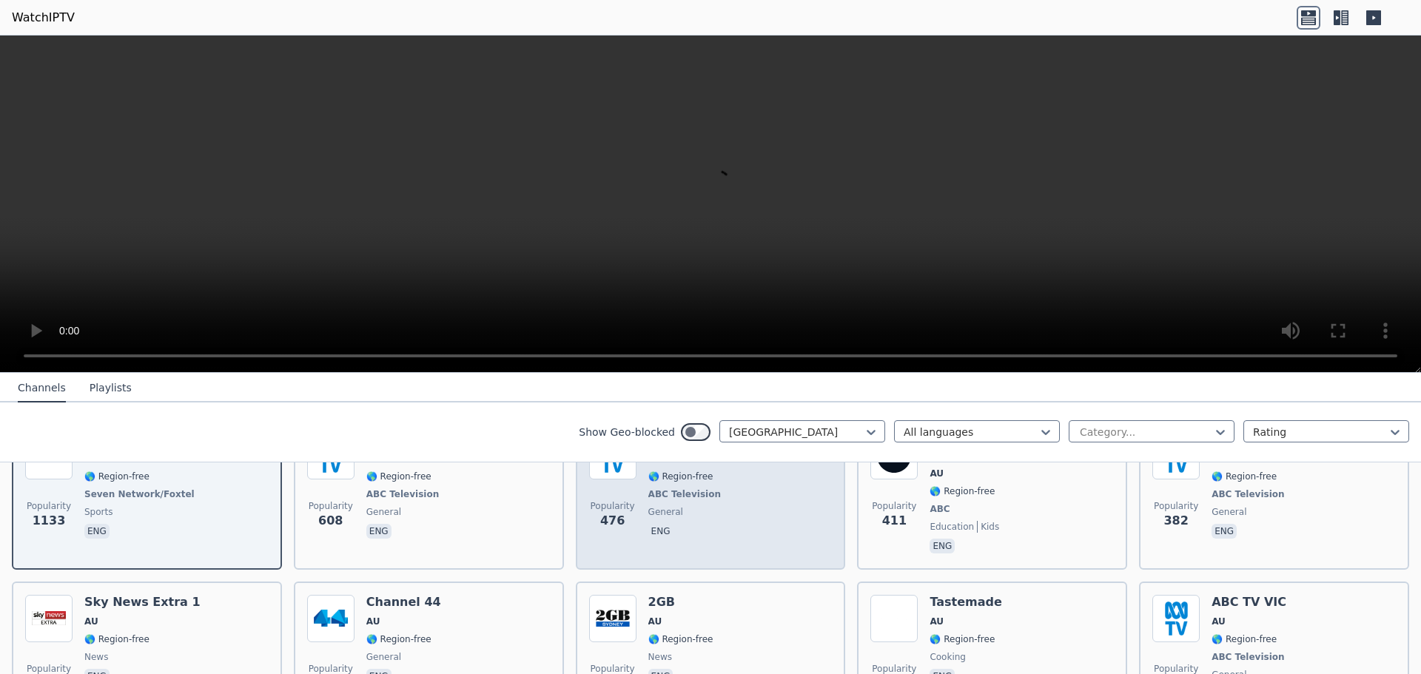
scroll to position [81, 0]
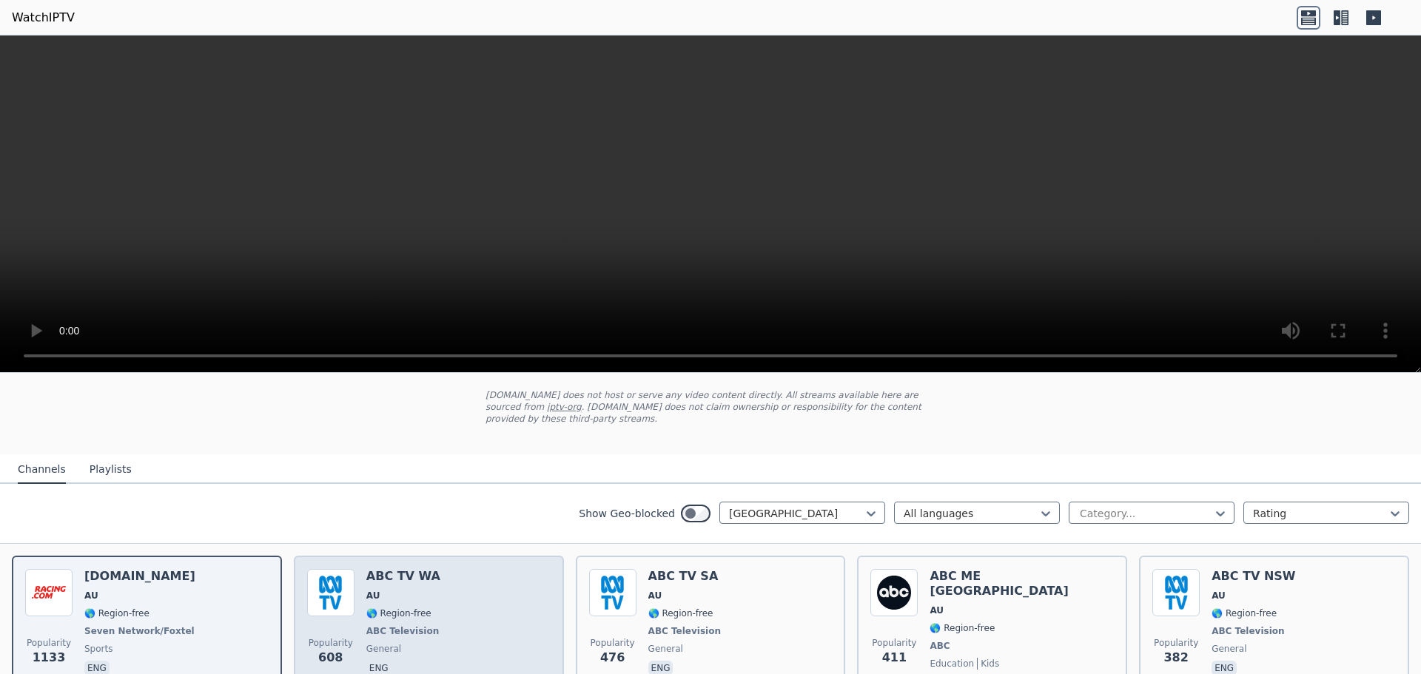
click at [403, 603] on div "ABC TV WA AU 🌎 Region-free ABC Television general eng" at bounding box center [404, 631] width 76 height 124
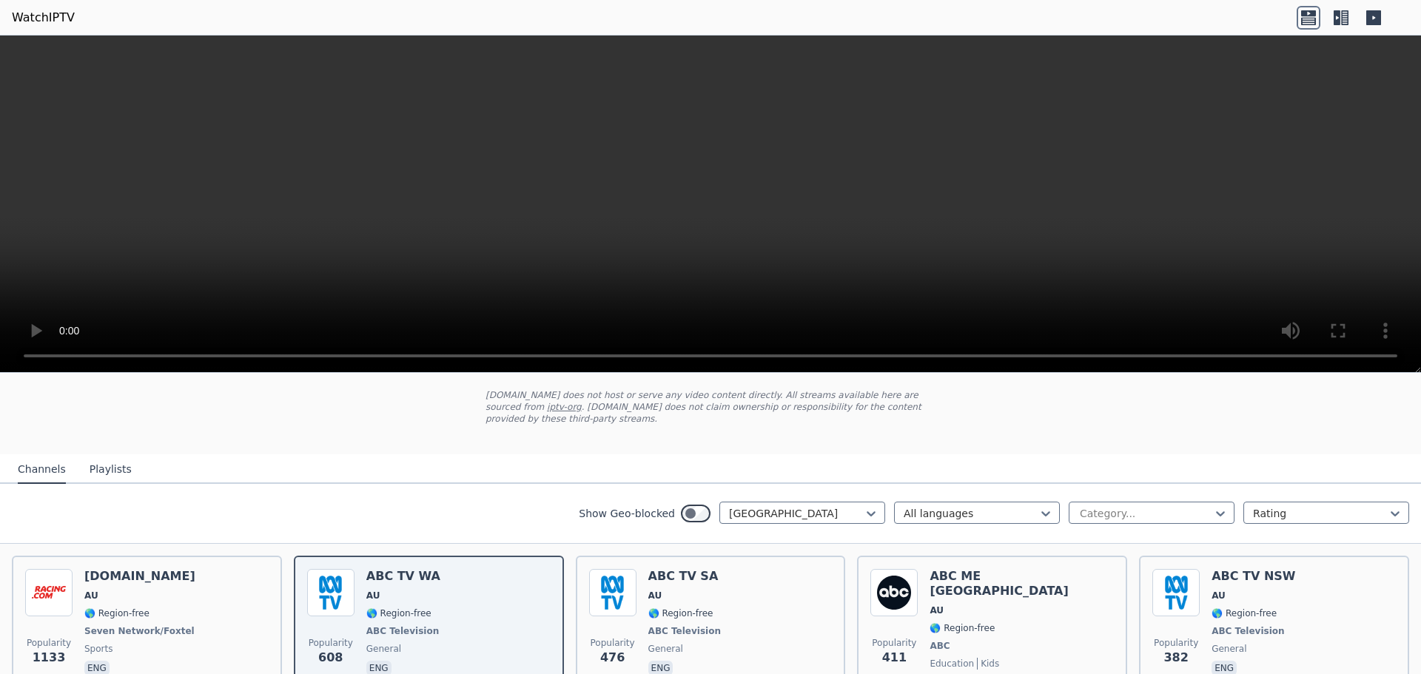
click at [1179, 117] on video at bounding box center [710, 205] width 1421 height 338
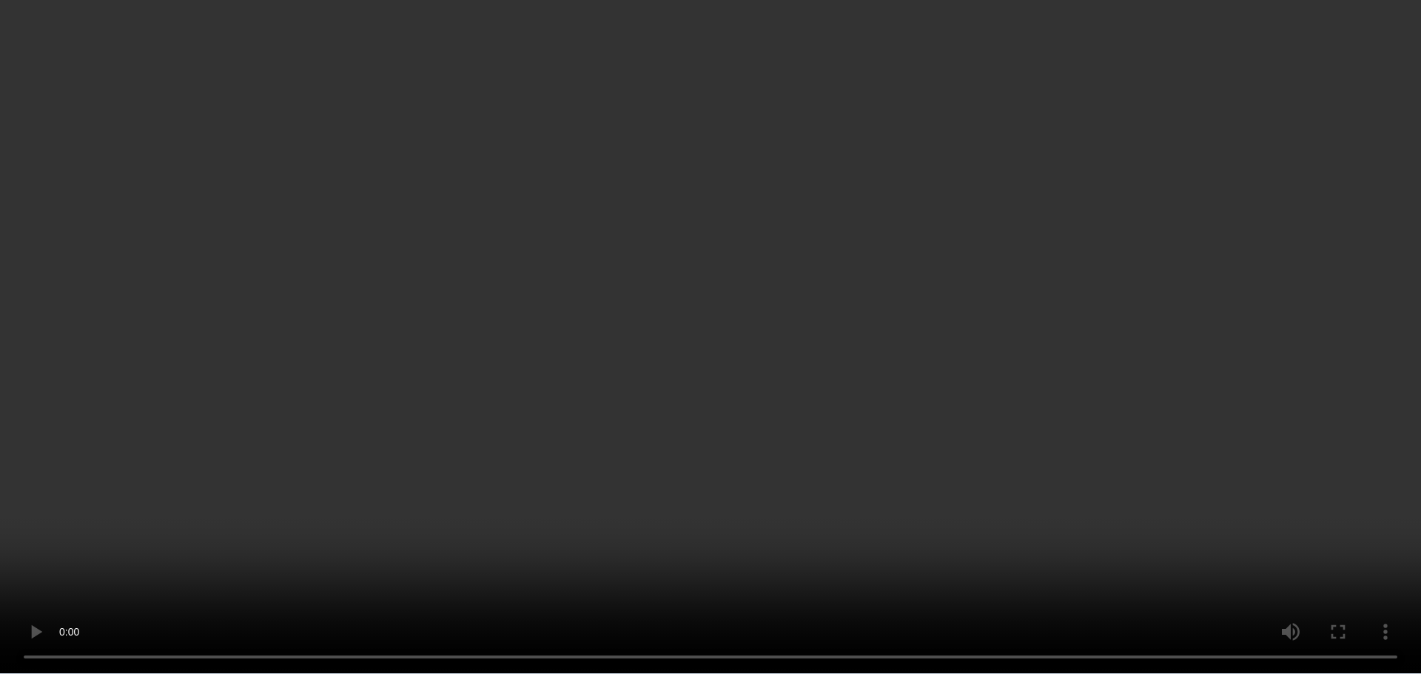
scroll to position [599, 0]
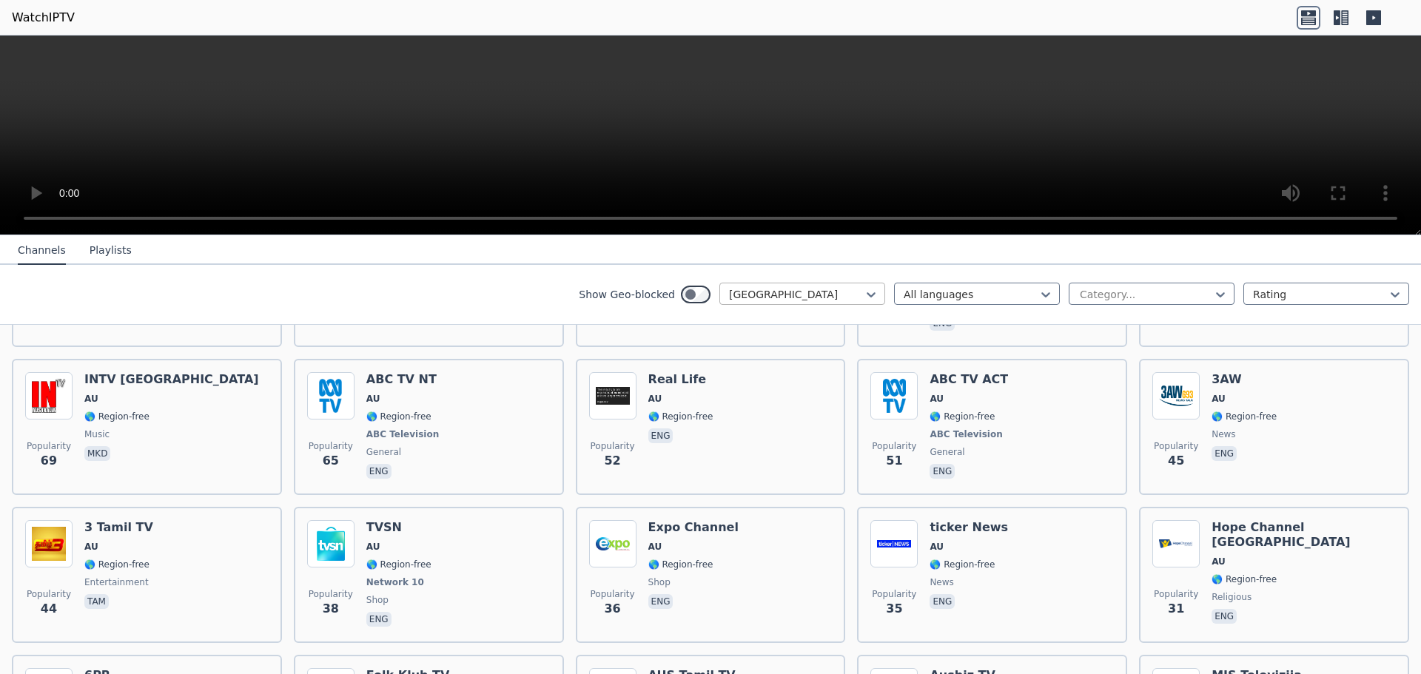
click at [826, 292] on div at bounding box center [796, 294] width 135 height 15
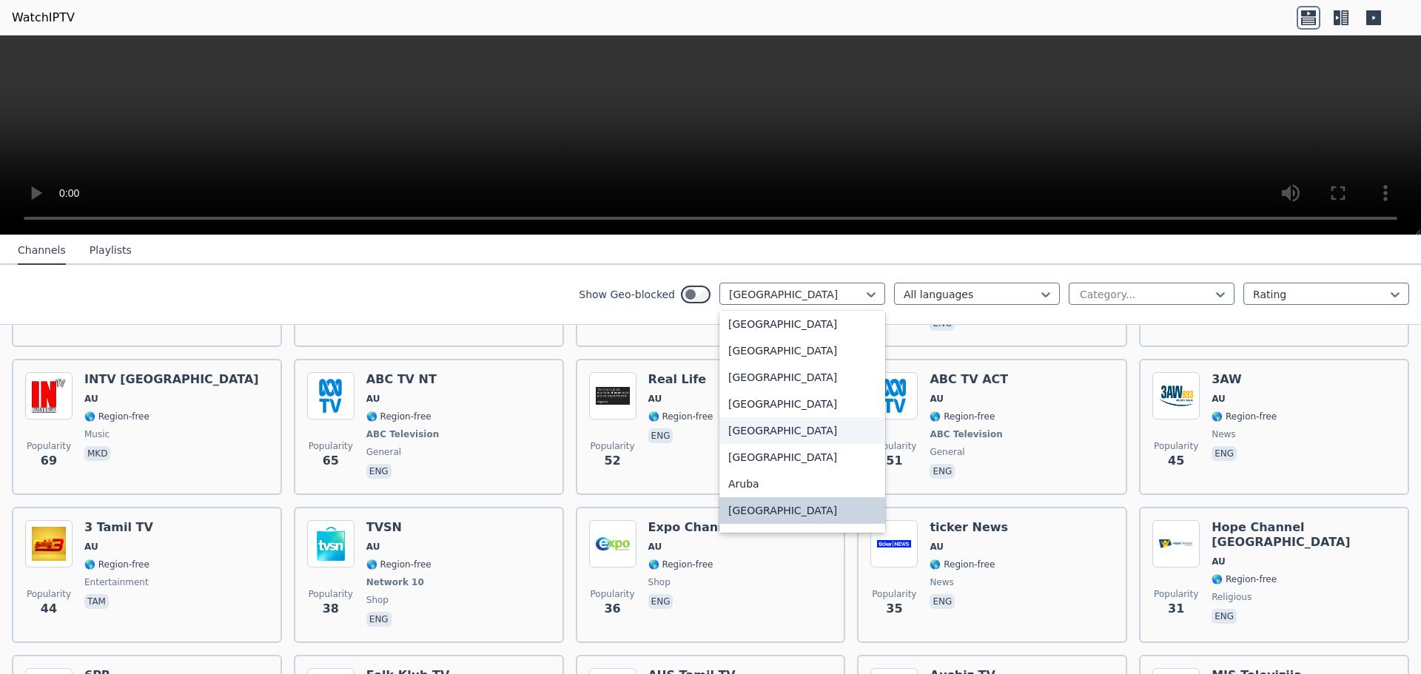
scroll to position [0, 0]
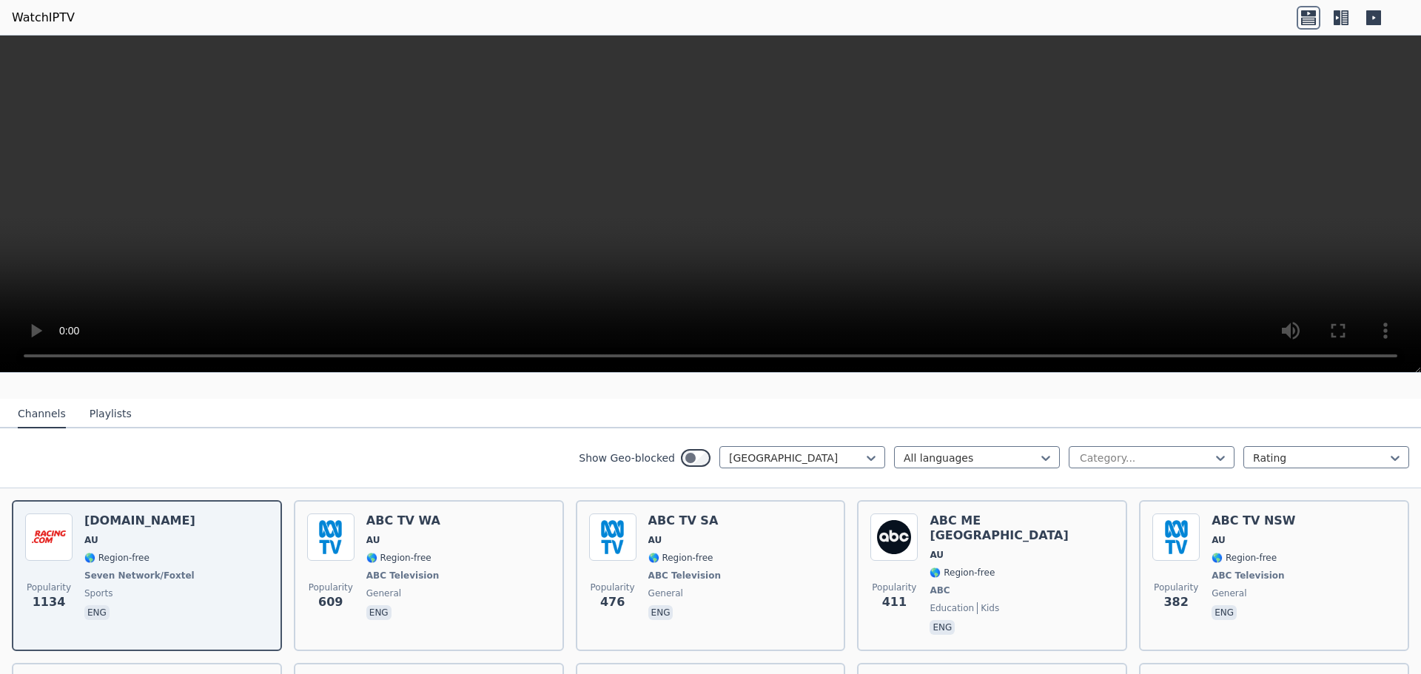
scroll to position [148, 0]
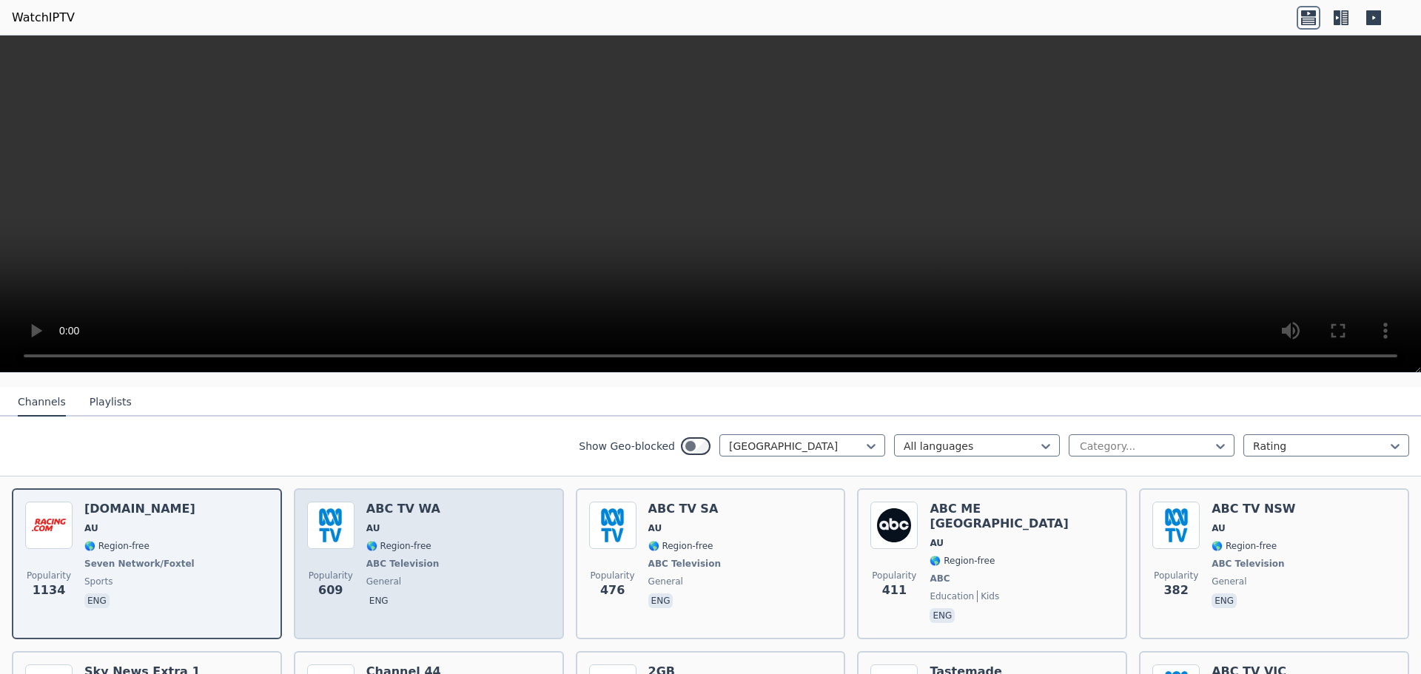
click at [426, 544] on span "🌎 Region-free" at bounding box center [404, 546] width 76 height 12
